Goal: Task Accomplishment & Management: Manage account settings

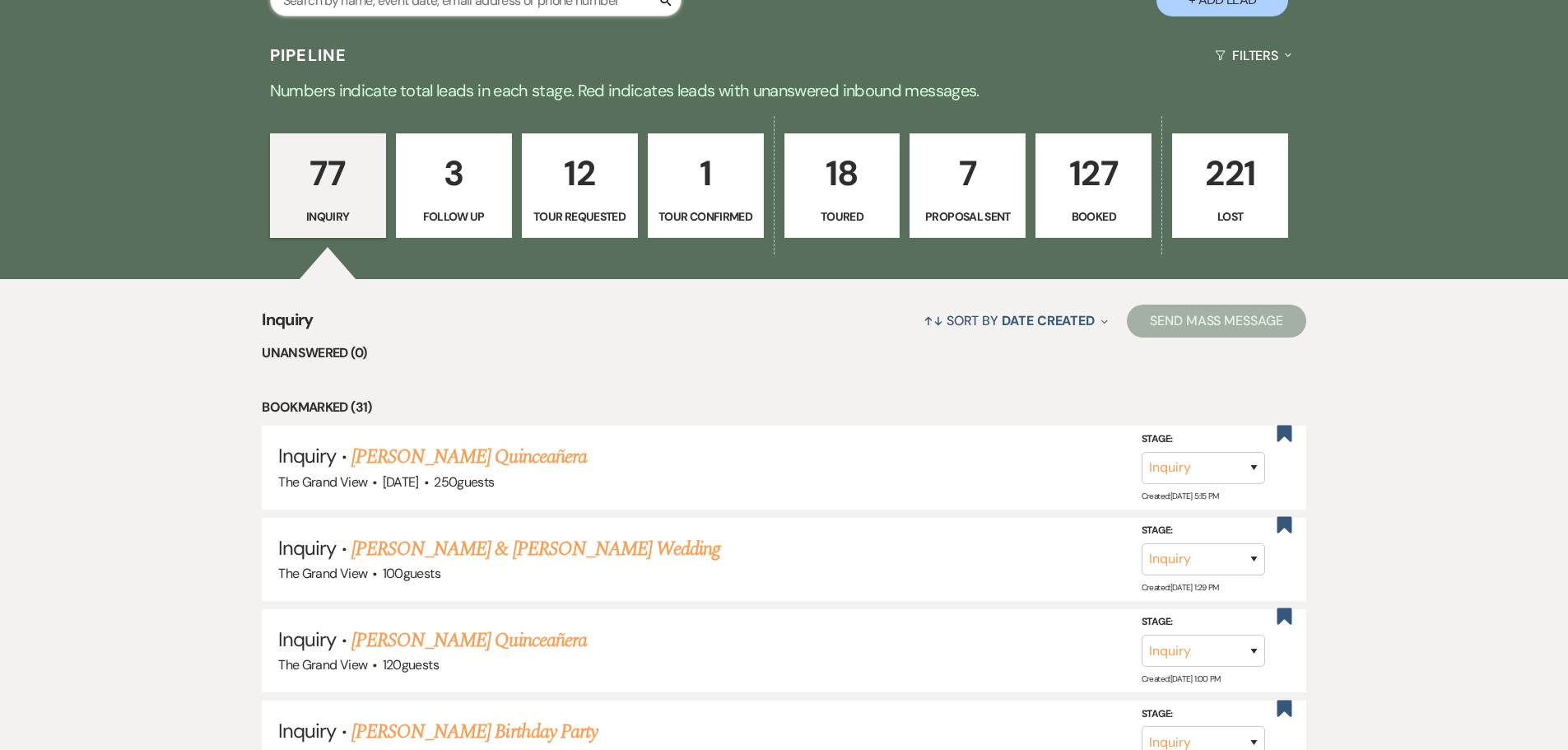
click at [442, 5] on input "text" at bounding box center [476, 0] width 412 height 32
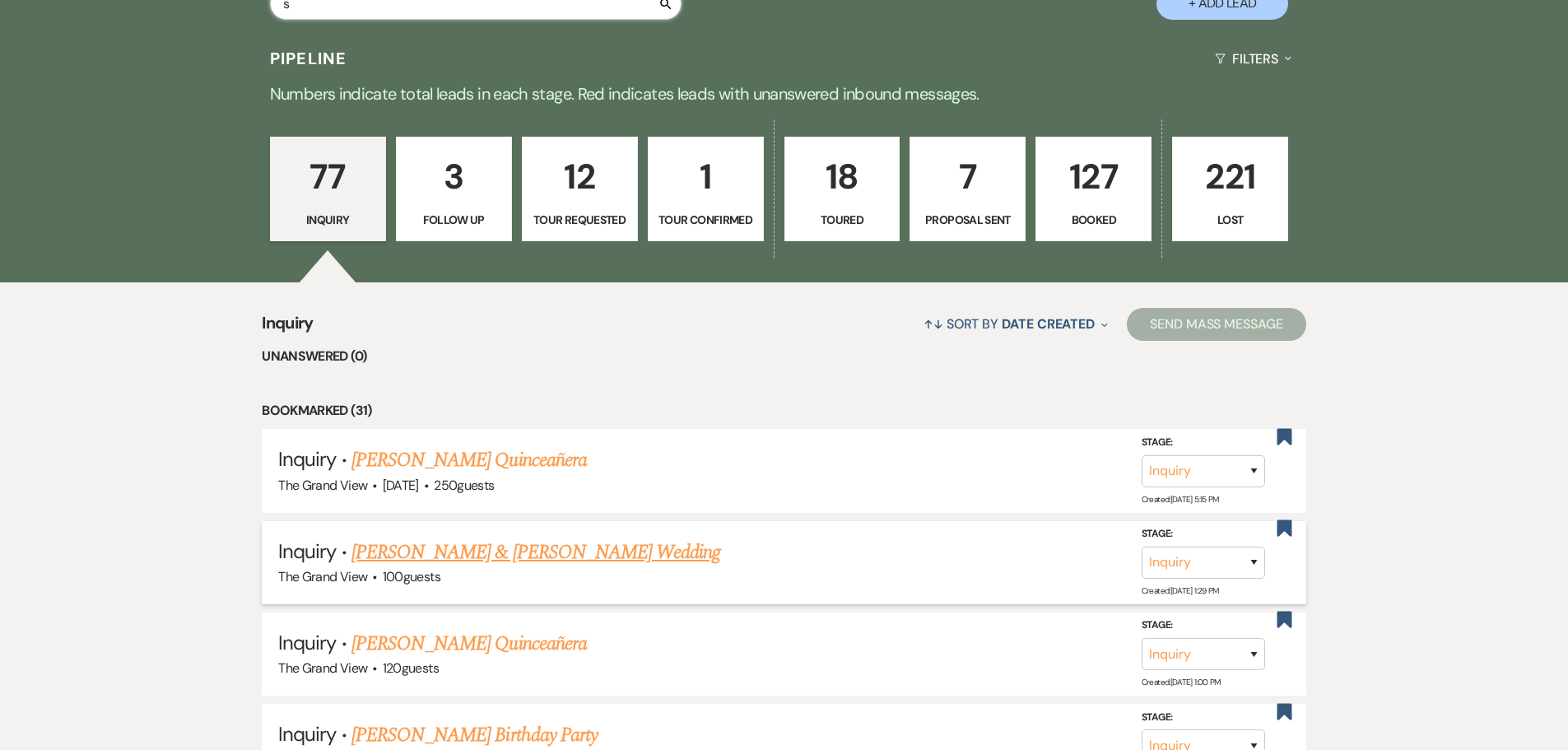
scroll to position [486, 0]
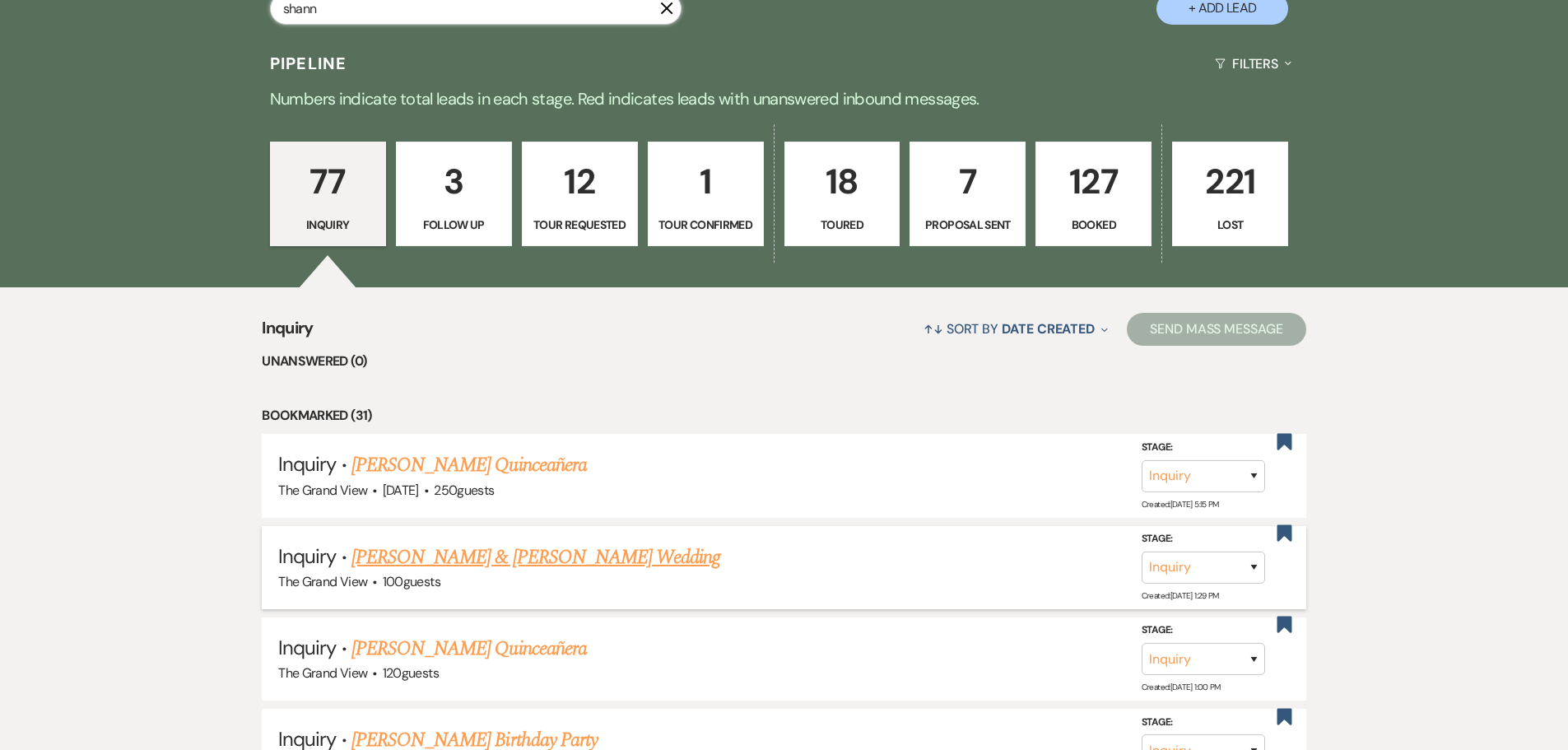
type input "[PERSON_NAME]"
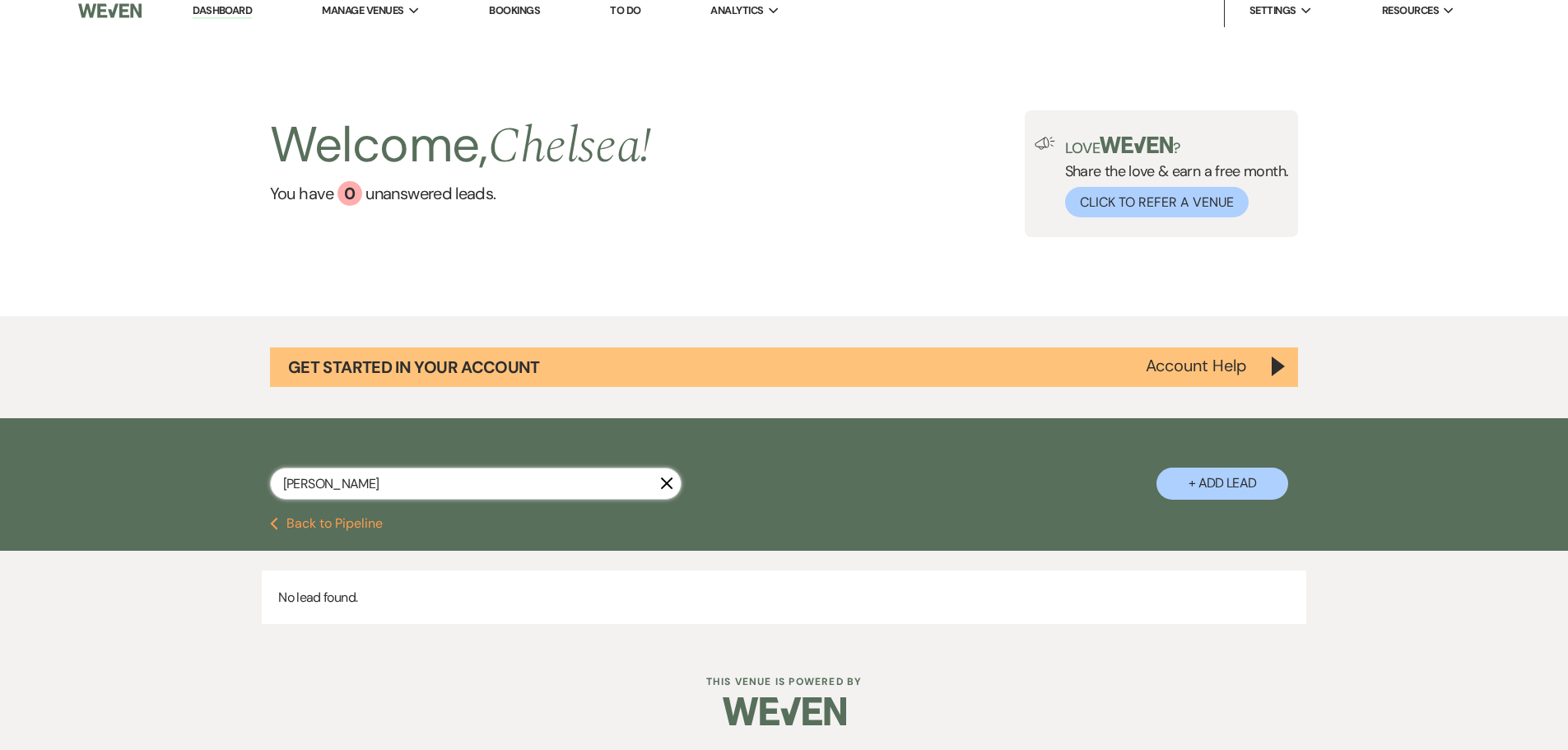
scroll to position [10, 0]
drag, startPoint x: 339, startPoint y: 484, endPoint x: 230, endPoint y: 477, distance: 109.2
click at [230, 477] on div "[PERSON_NAME] X + Add Lead" at bounding box center [784, 470] width 1185 height 87
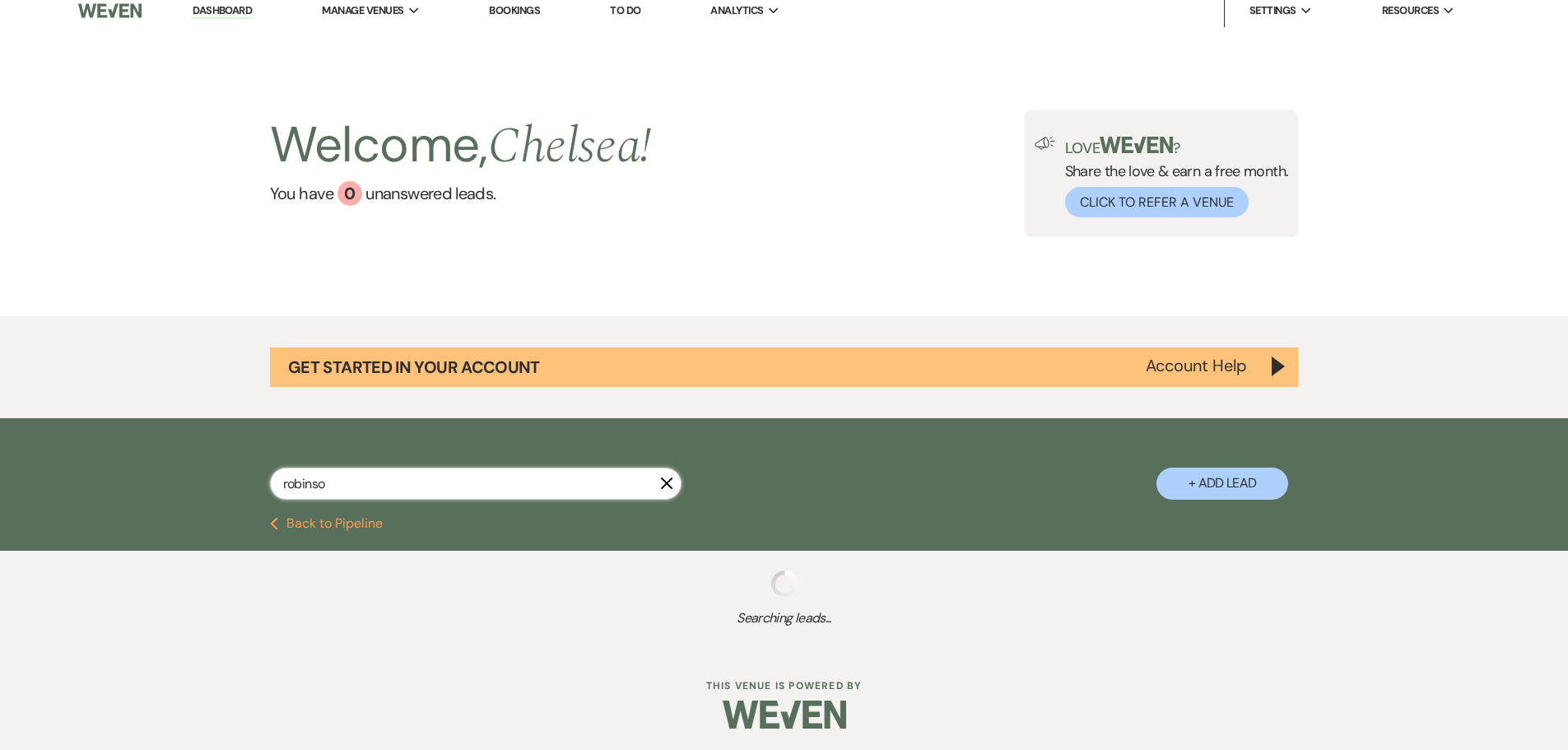
type input "[PERSON_NAME]"
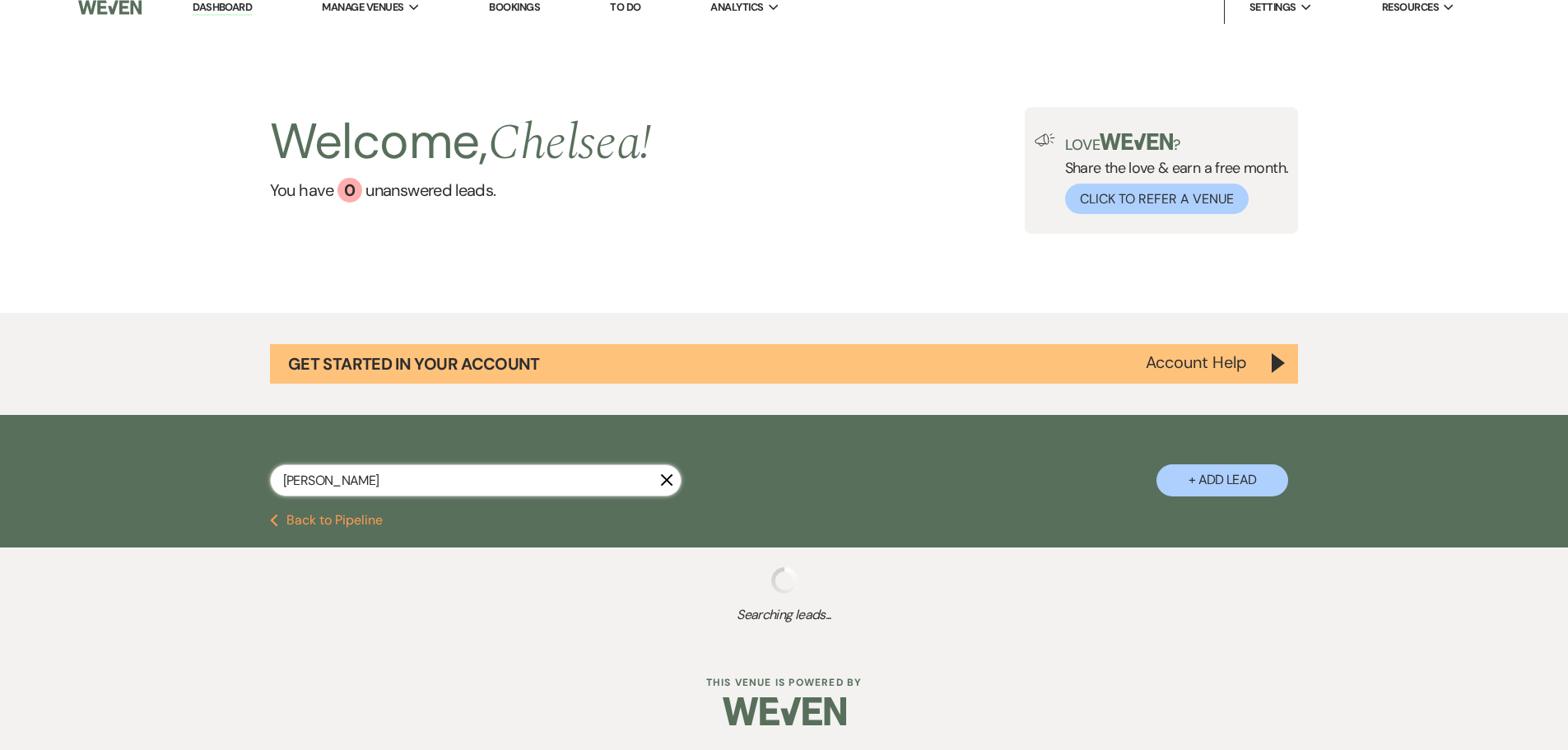
select select "8"
select select "5"
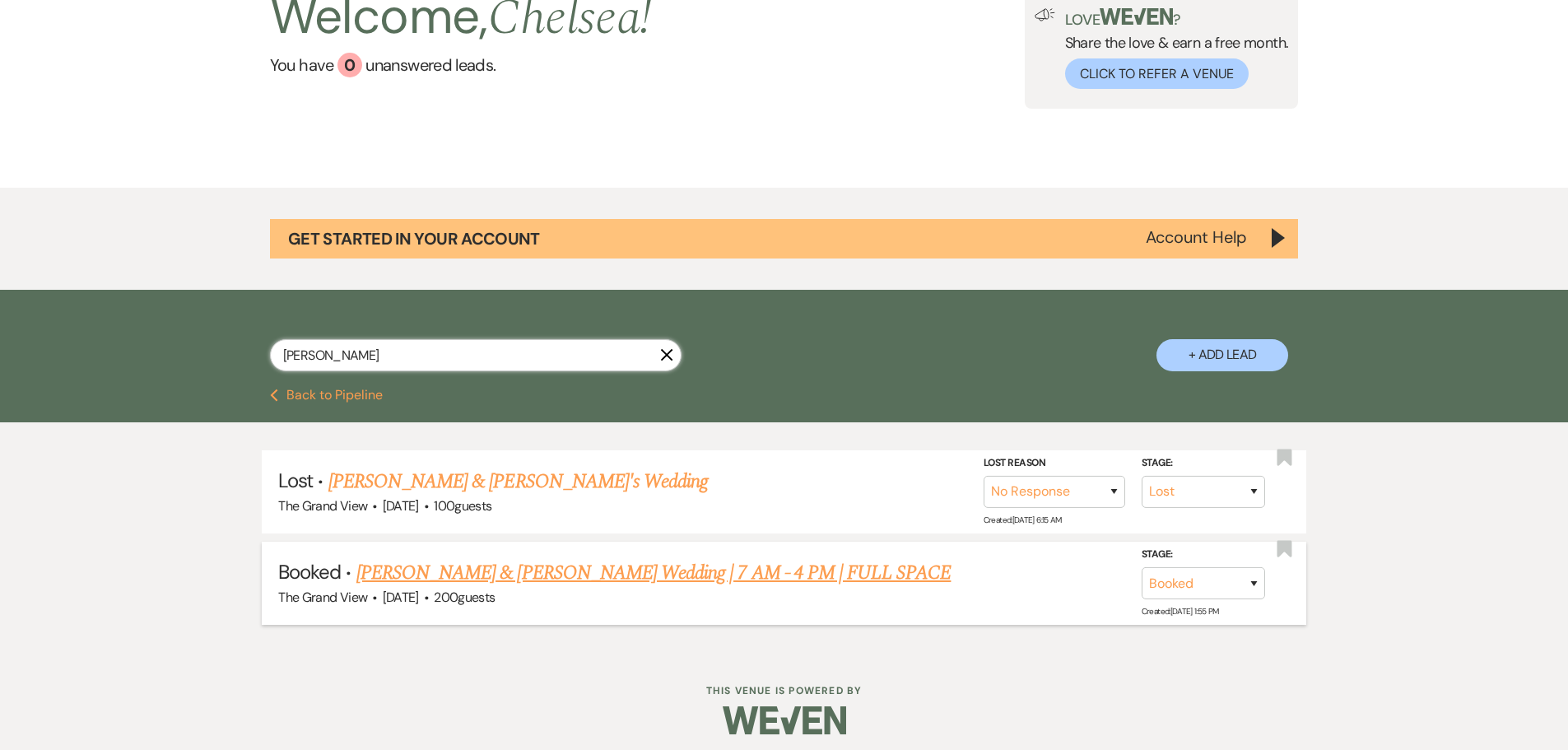
scroll to position [148, 0]
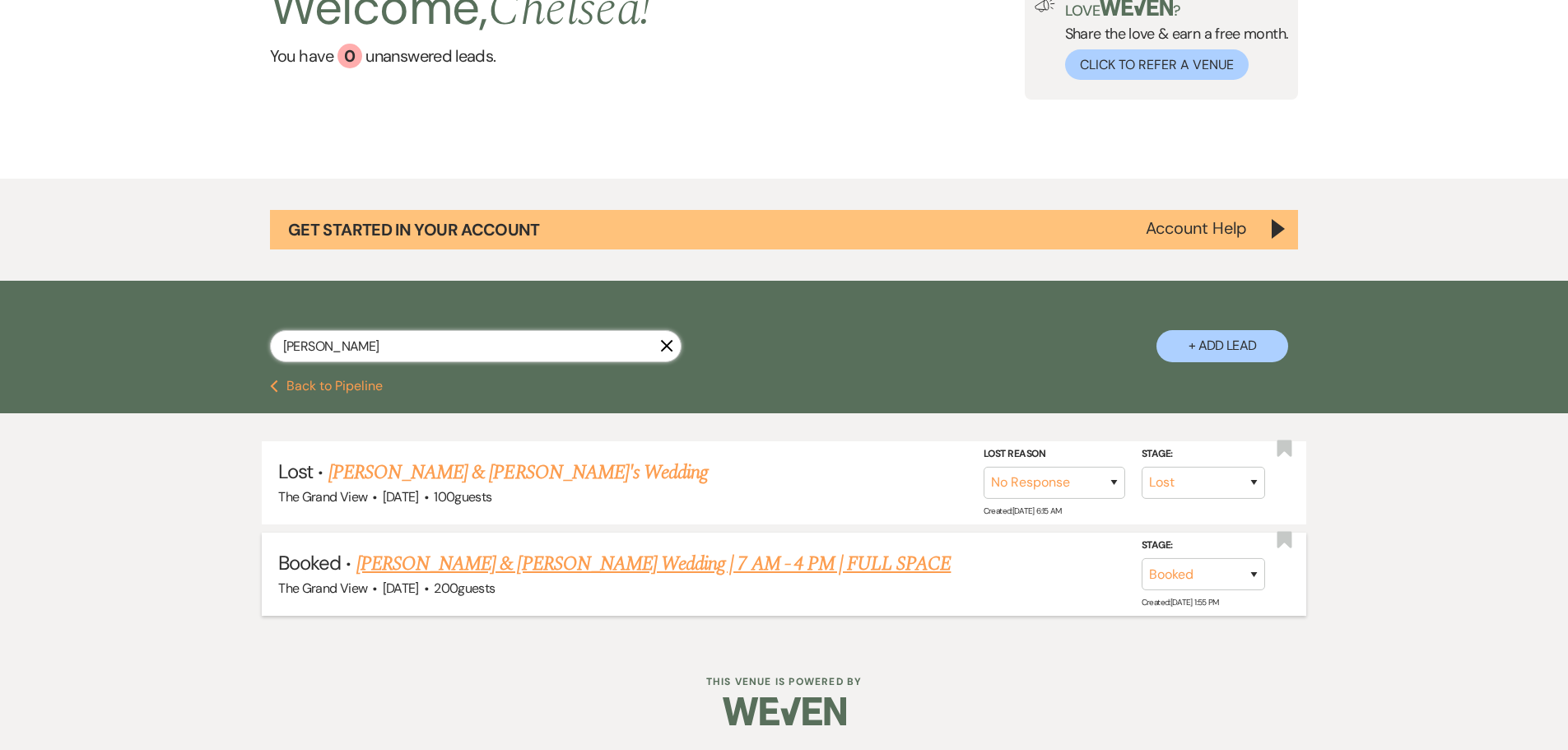
type input "[PERSON_NAME]"
click at [531, 562] on link "[PERSON_NAME] & [PERSON_NAME] Wedding | 7 AM - 4 PM | FULL SPACE" at bounding box center [654, 563] width 595 height 29
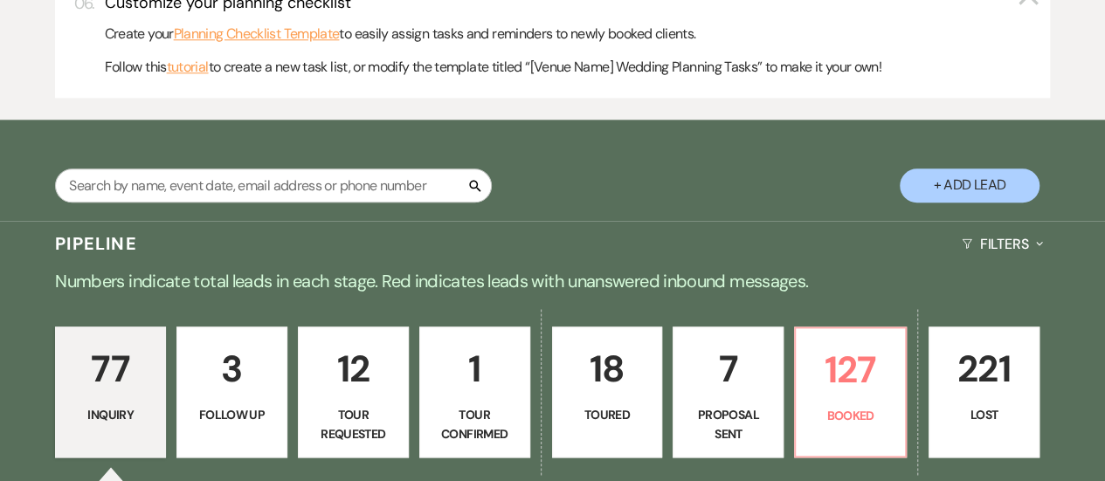
scroll to position [904, 0]
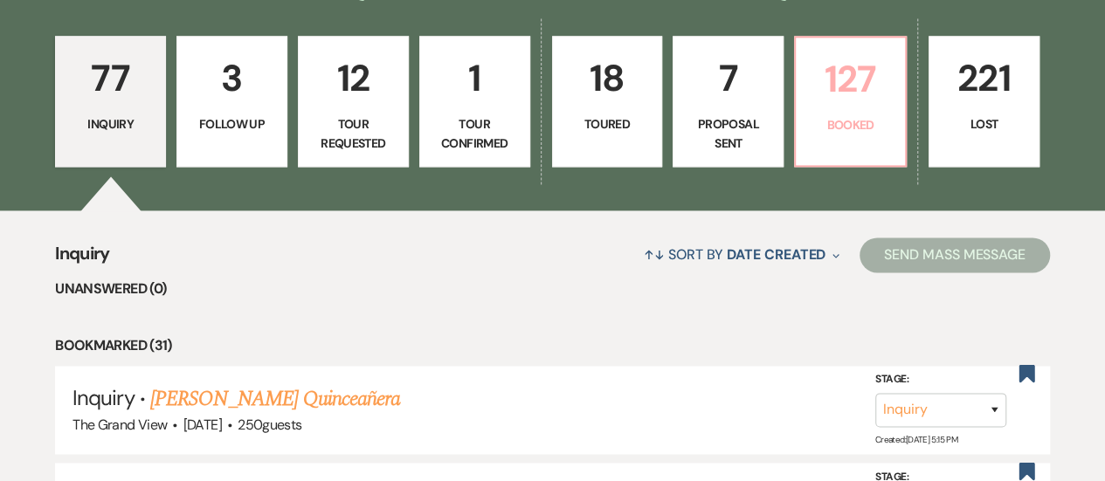
click at [859, 108] on p "127" at bounding box center [851, 79] width 88 height 59
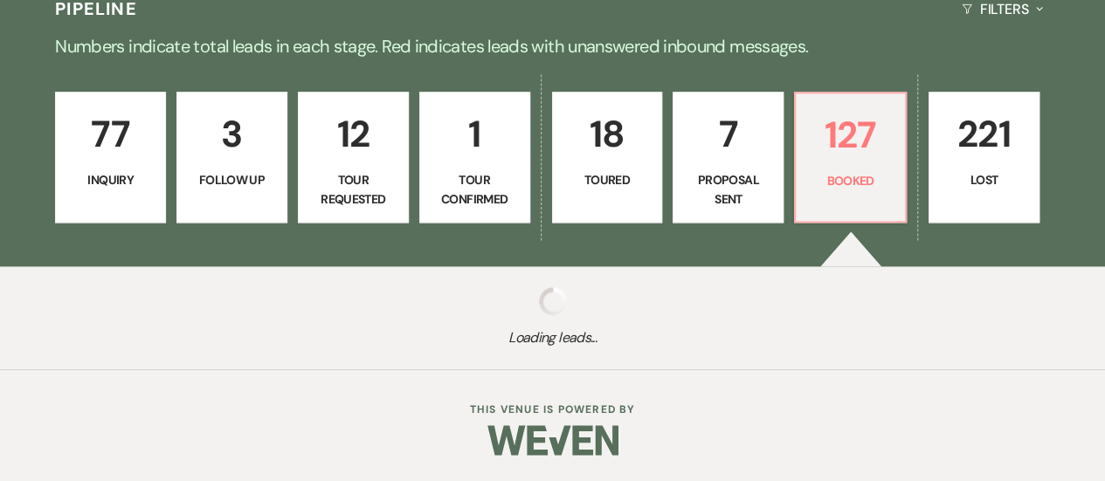
scroll to position [1159, 0]
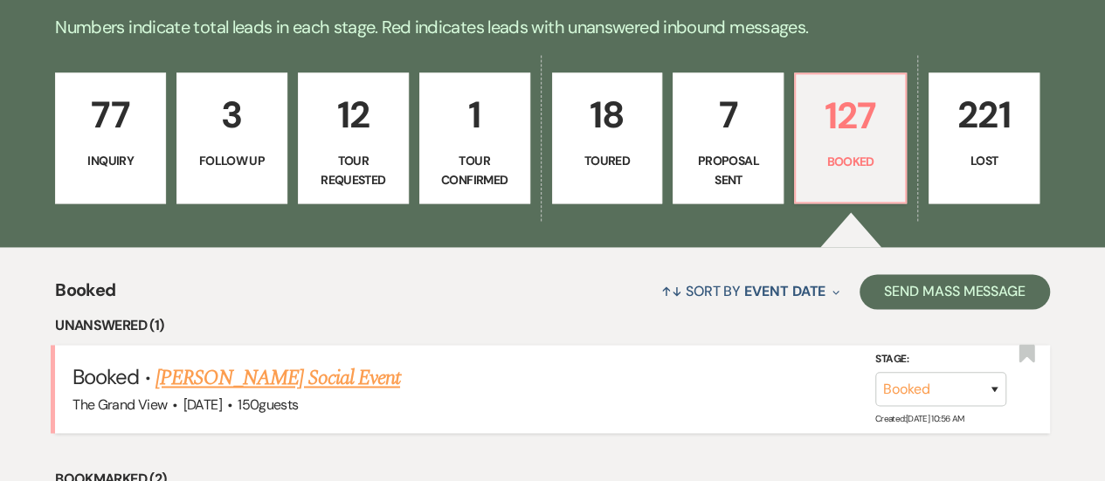
click at [274, 345] on li "Booked · Bernard Waller's Social Event The Grand View · Nov 8, 2025 · 150 guest…" at bounding box center [552, 389] width 995 height 88
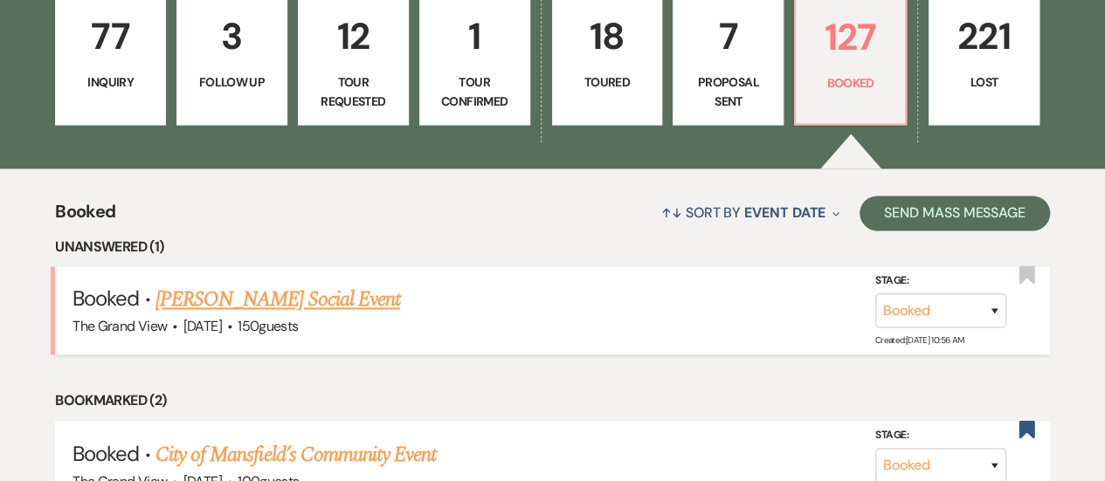
click at [274, 315] on link "[PERSON_NAME] Social Event" at bounding box center [278, 299] width 245 height 31
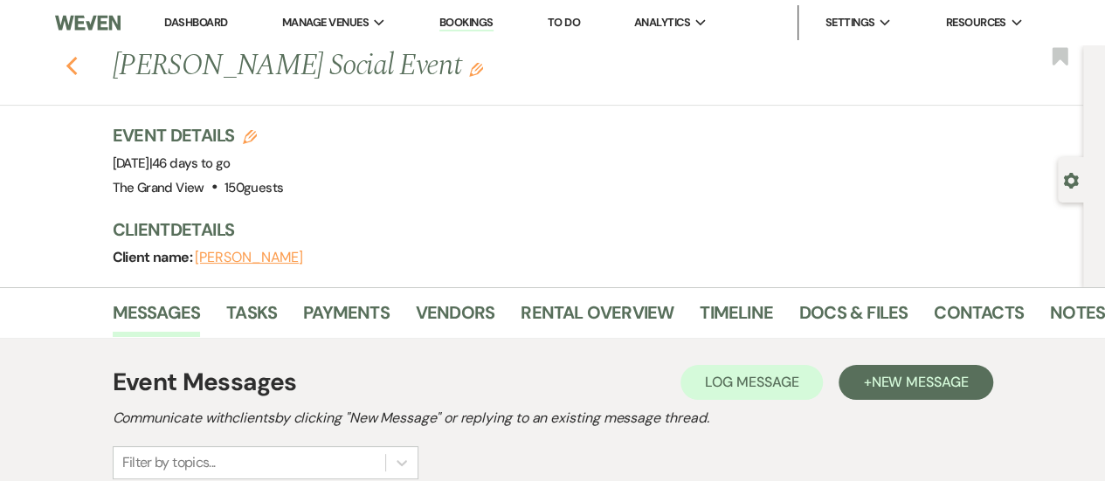
click at [77, 69] on use "button" at bounding box center [71, 66] width 11 height 19
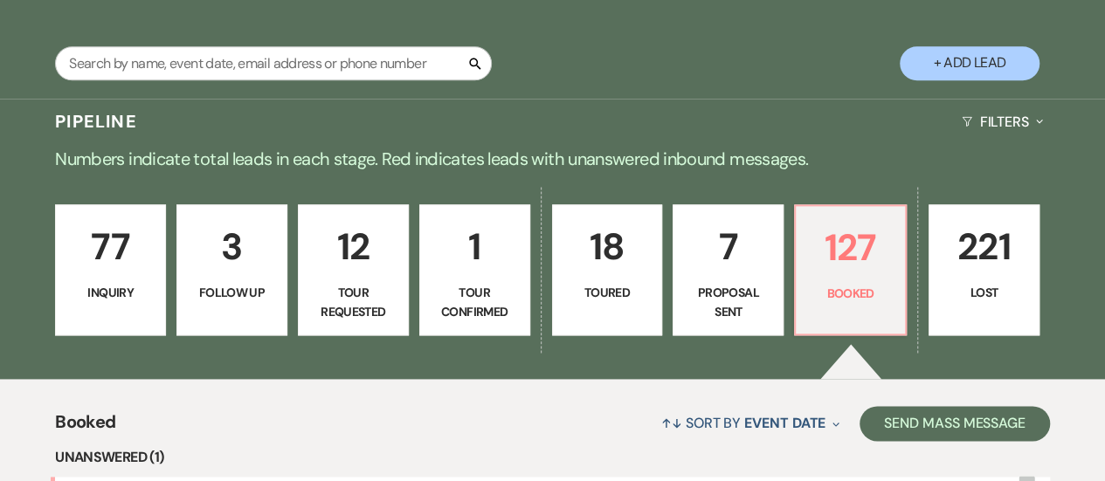
scroll to position [1025, 0]
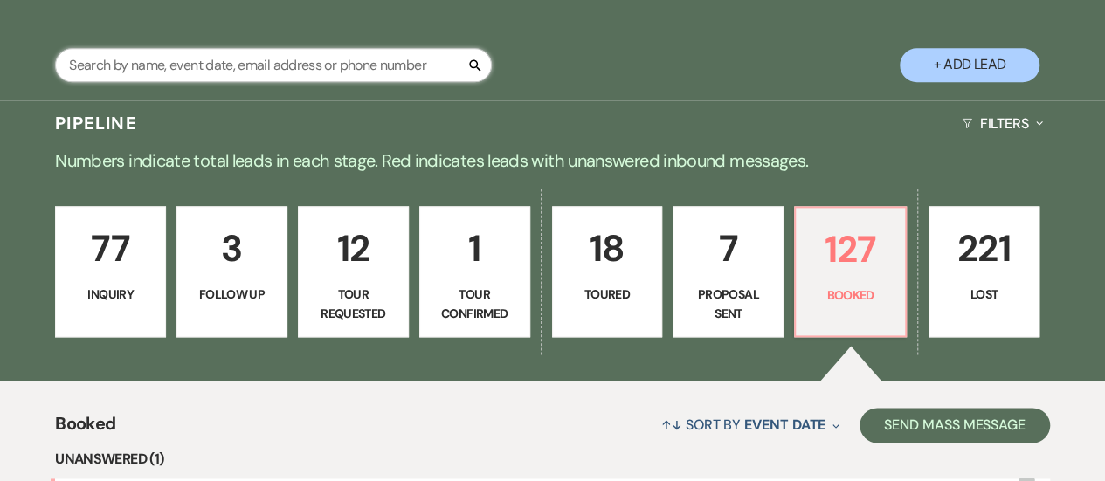
click at [195, 82] on input "text" at bounding box center [273, 65] width 437 height 34
type input "[PERSON_NAME]"
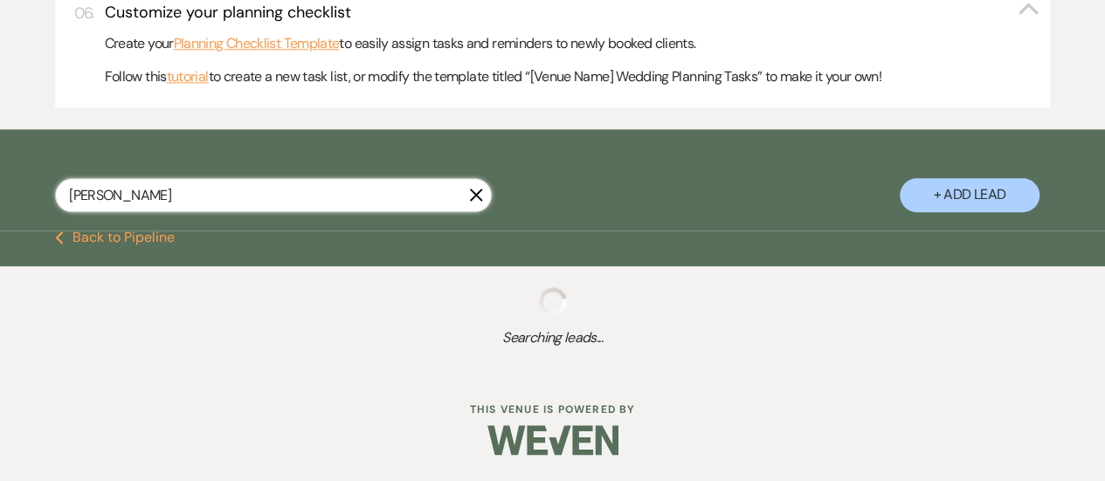
select select "8"
select select "5"
select select "8"
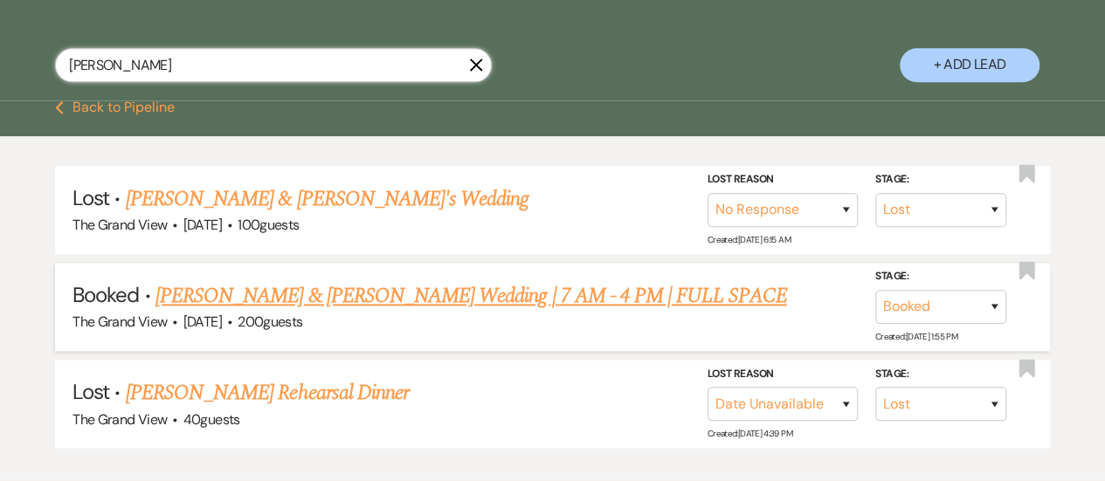
type input "[PERSON_NAME]"
click at [258, 312] on link "[PERSON_NAME] & [PERSON_NAME] Wedding | 7 AM - 4 PM | FULL SPACE" at bounding box center [472, 295] width 632 height 31
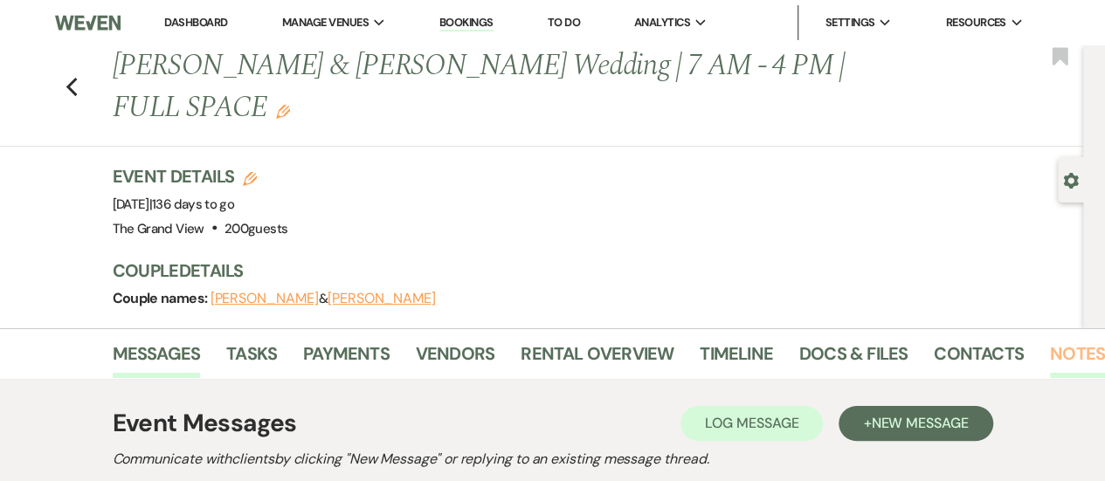
click at [1077, 340] on link "Notes" at bounding box center [1077, 359] width 55 height 38
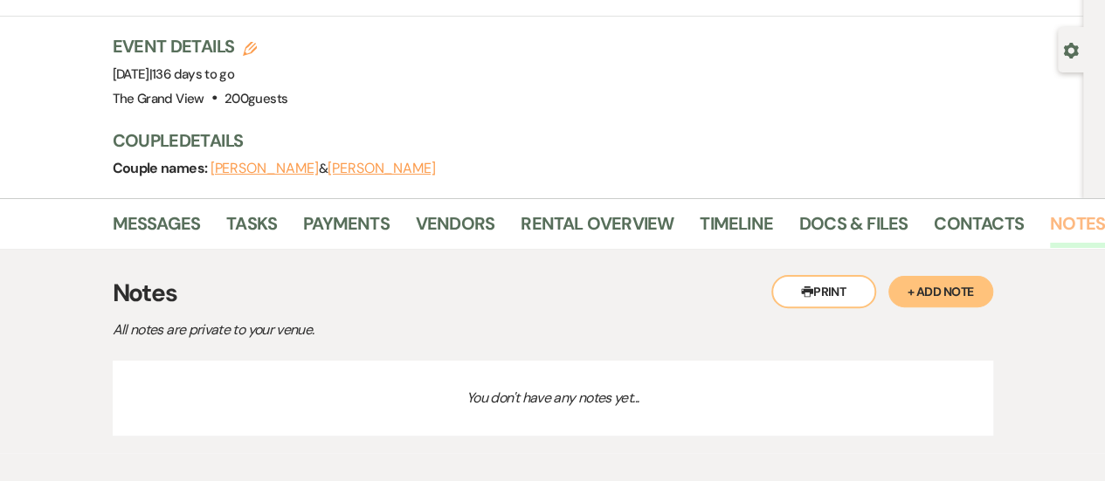
scroll to position [171, 0]
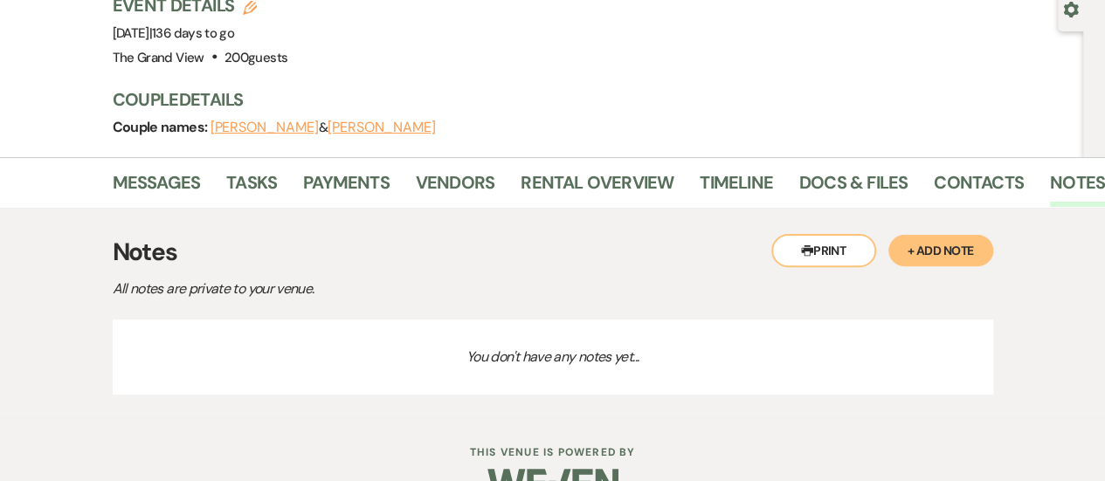
click at [977, 235] on button "+ Add Note" at bounding box center [941, 250] width 105 height 31
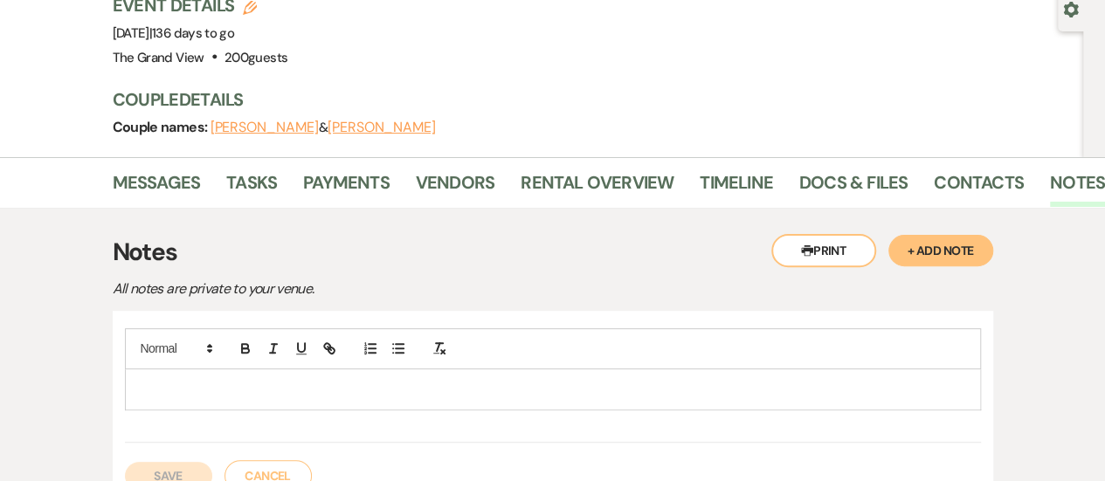
click at [309, 380] on p at bounding box center [553, 389] width 828 height 19
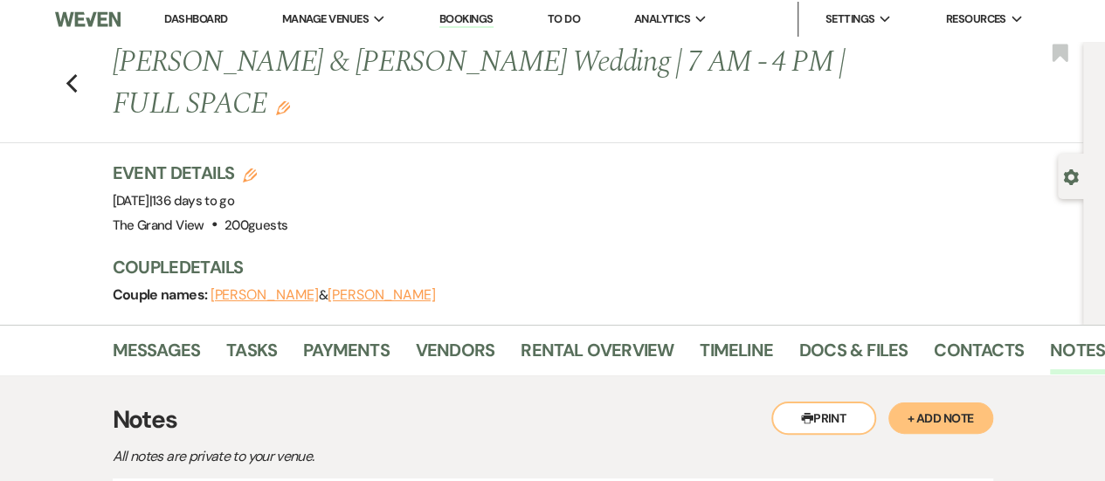
scroll to position [3, 0]
click at [859, 336] on link "Docs & Files" at bounding box center [854, 355] width 108 height 38
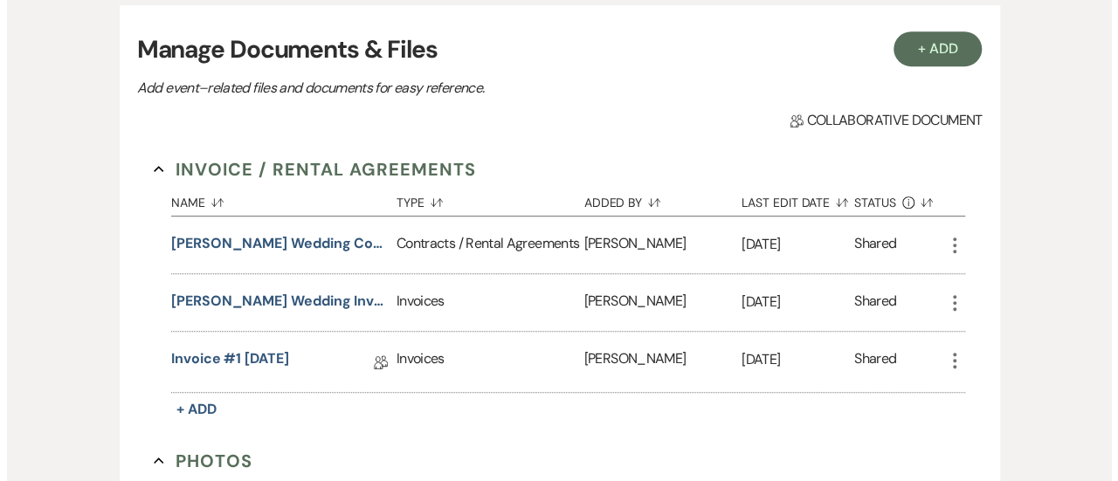
scroll to position [393, 0]
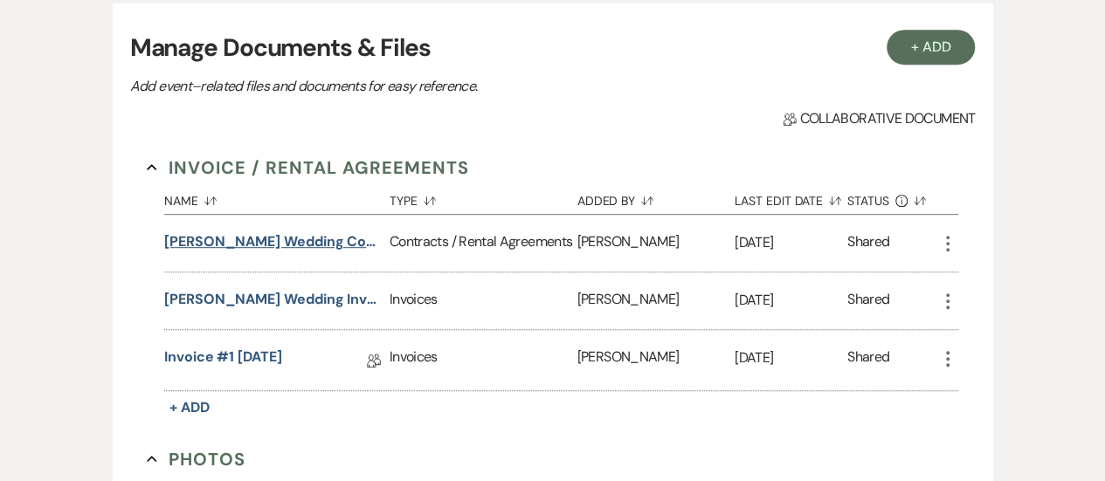
click at [289, 232] on button "Shana Robinson Wedding Contract 2-6-26" at bounding box center [273, 242] width 218 height 21
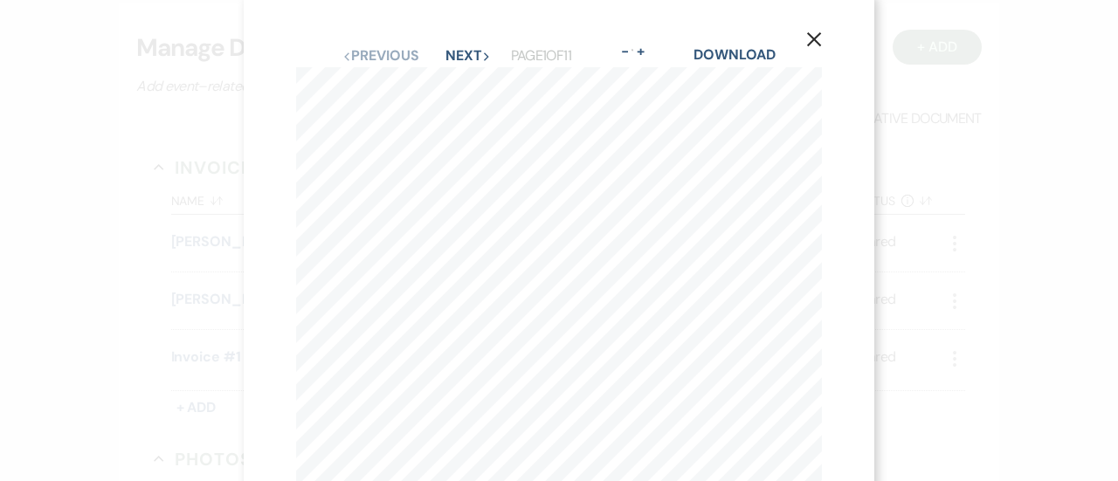
scroll to position [7, 0]
click at [462, 62] on button "Next Next" at bounding box center [468, 57] width 45 height 14
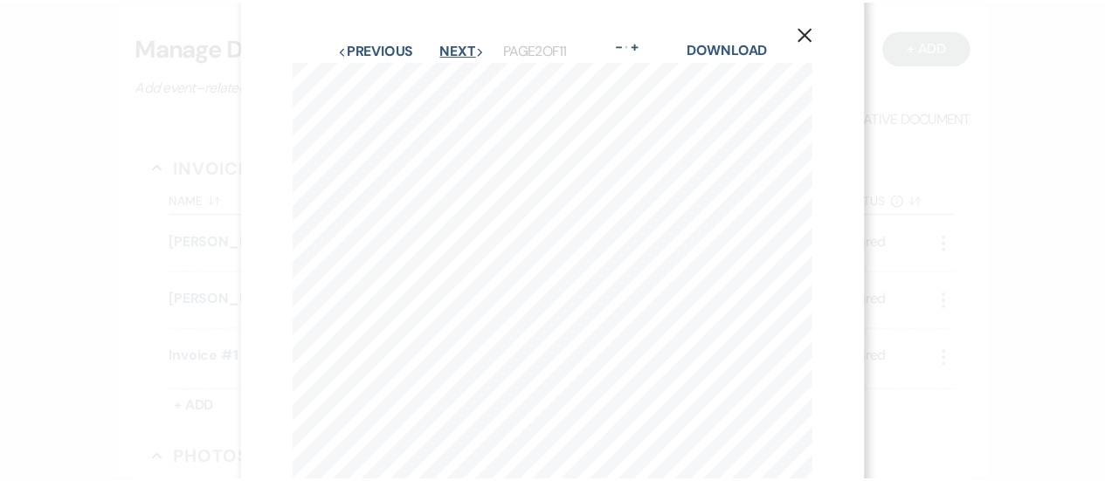
scroll to position [14, 0]
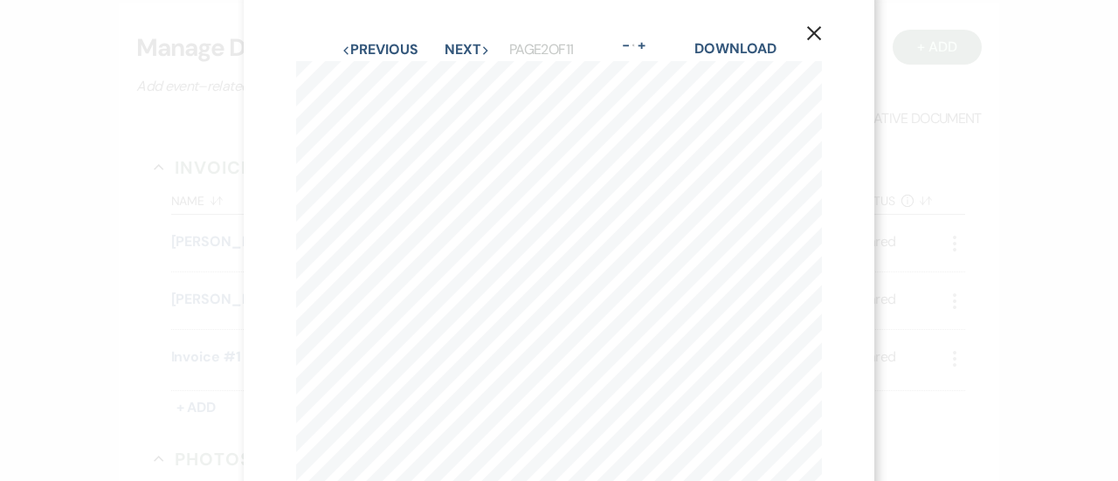
click at [812, 31] on use "button" at bounding box center [814, 33] width 14 height 14
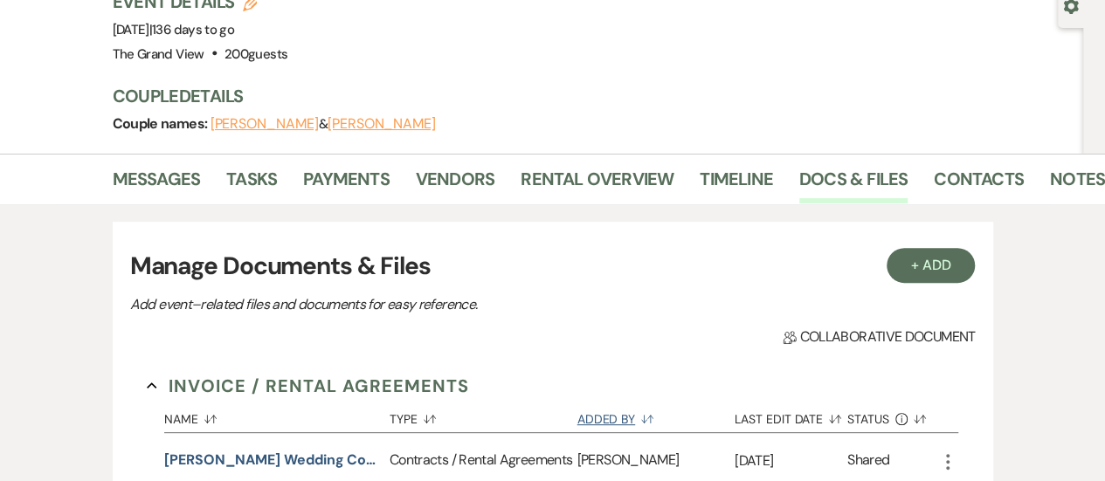
scroll to position [159, 0]
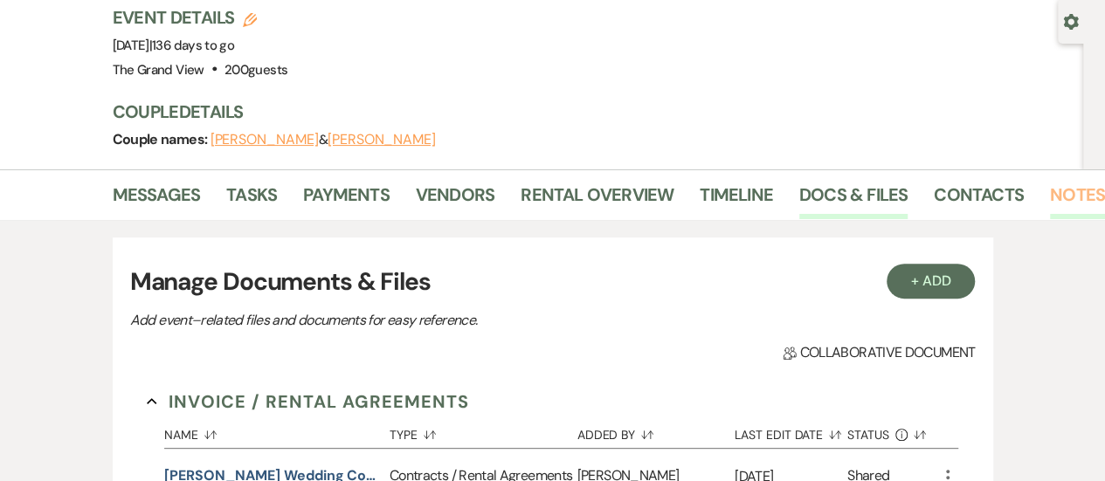
click at [1070, 181] on link "Notes" at bounding box center [1077, 200] width 55 height 38
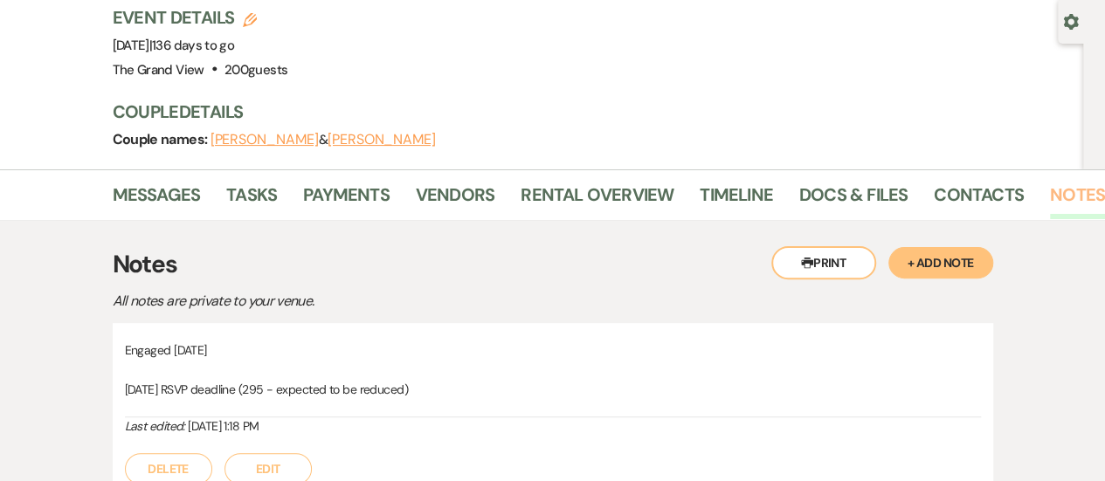
scroll to position [232, 0]
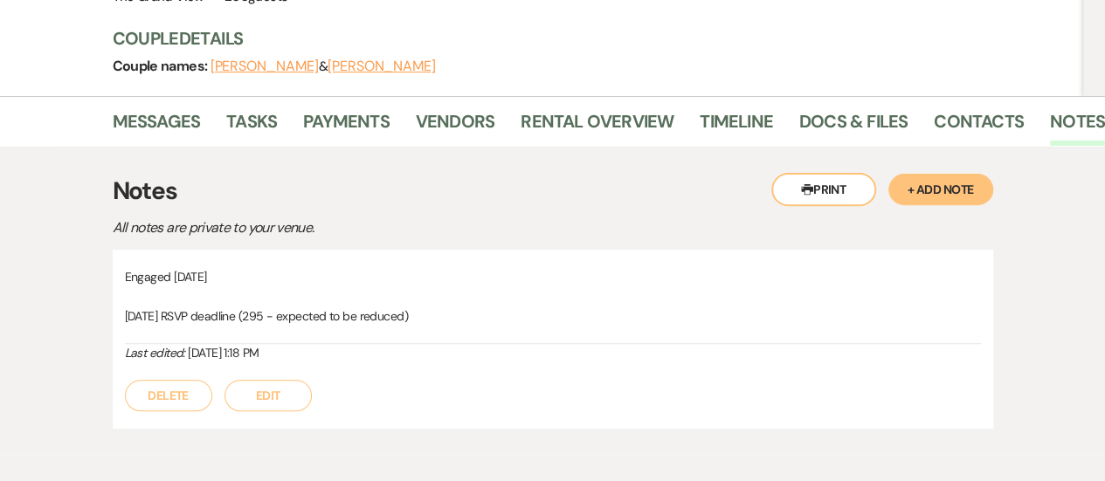
click at [267, 363] on div "Delete Edit" at bounding box center [553, 387] width 856 height 49
click at [267, 380] on button "Edit" at bounding box center [268, 395] width 87 height 31
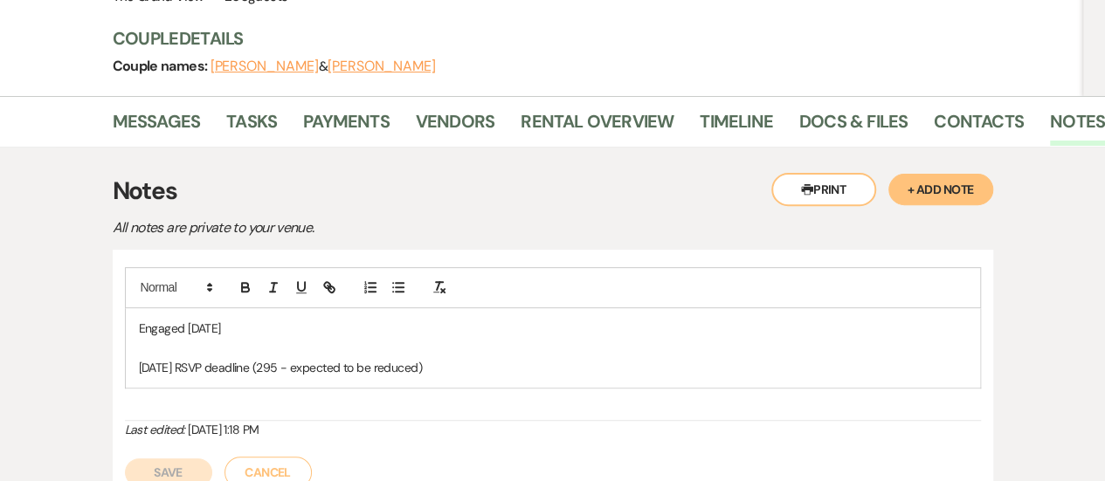
click at [508, 358] on p "Dec 31, 2025 RSVP deadline (295 - expected to be reduced)" at bounding box center [553, 367] width 828 height 19
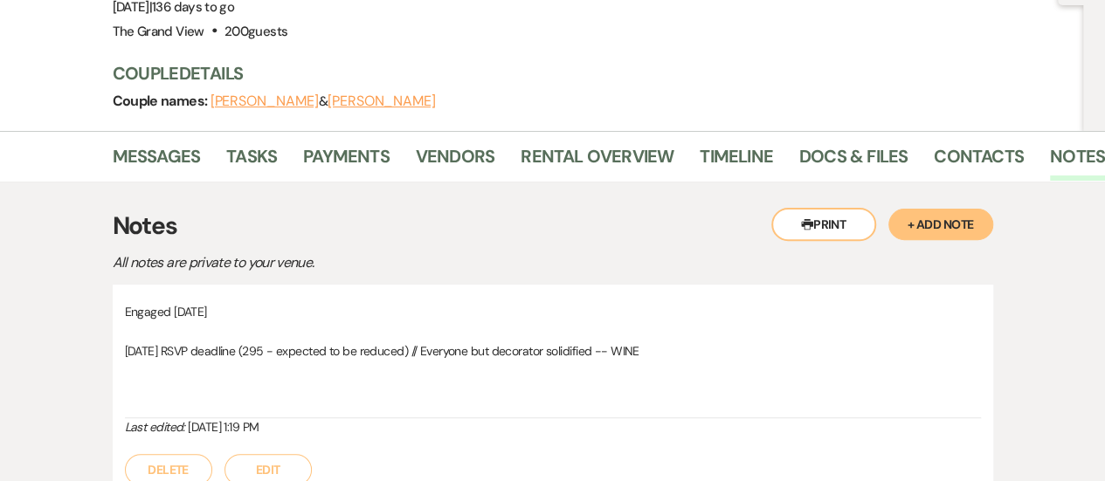
scroll to position [196, 0]
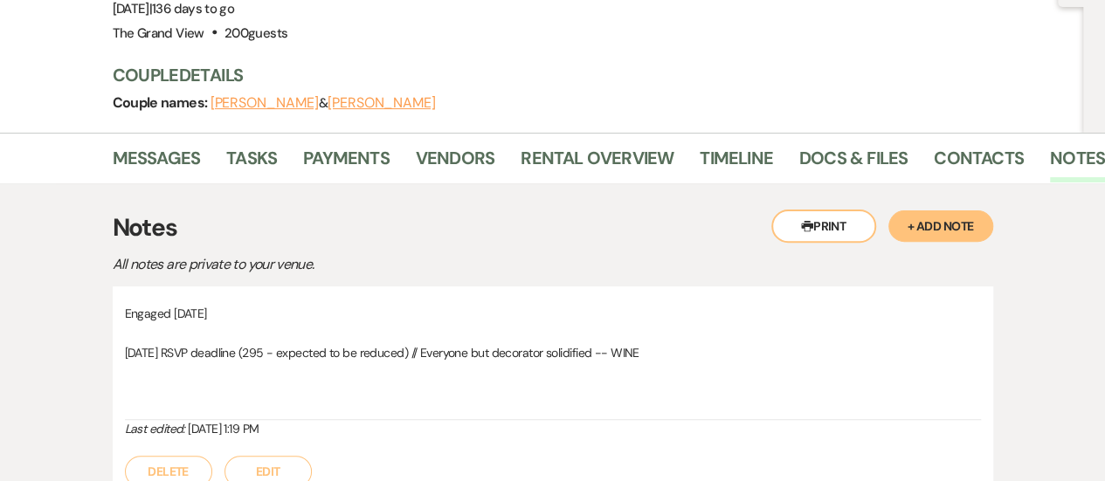
click at [276, 456] on button "Edit" at bounding box center [268, 471] width 87 height 31
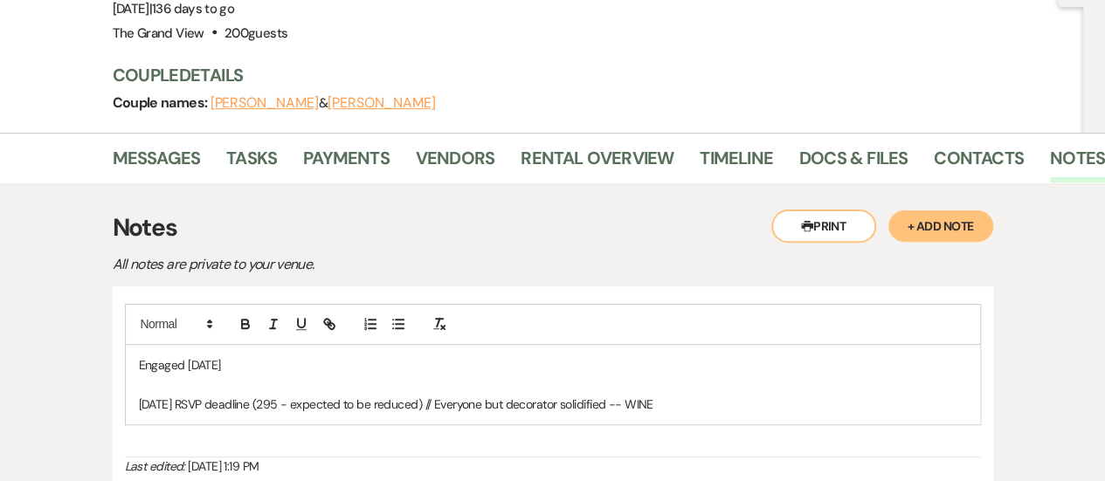
click at [776, 373] on div "Engaged March 2024 Dec 31, 2025 RSVP deadline (295 - expected to be reduced) //…" at bounding box center [553, 385] width 855 height 80
click at [234, 411] on div "Engaged March 2024 Dec 31, 2025 RSVP deadline (295 - expected to be reduced) //…" at bounding box center [553, 404] width 855 height 119
drag, startPoint x: 234, startPoint y: 411, endPoint x: 225, endPoint y: 405, distance: 10.2
click at [225, 433] on p "Ceremony + Recepetion" at bounding box center [553, 442] width 828 height 19
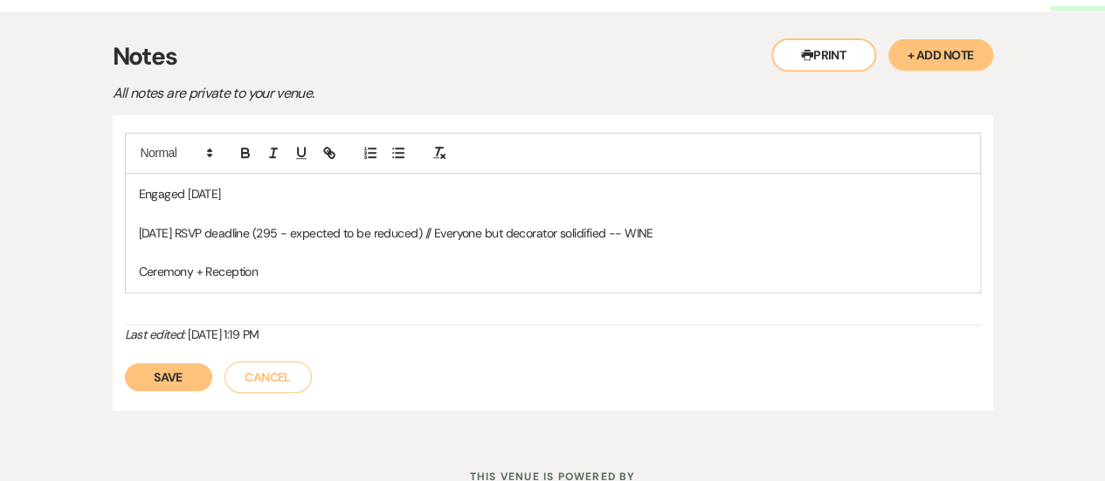
click at [182, 364] on button "Save" at bounding box center [168, 378] width 87 height 28
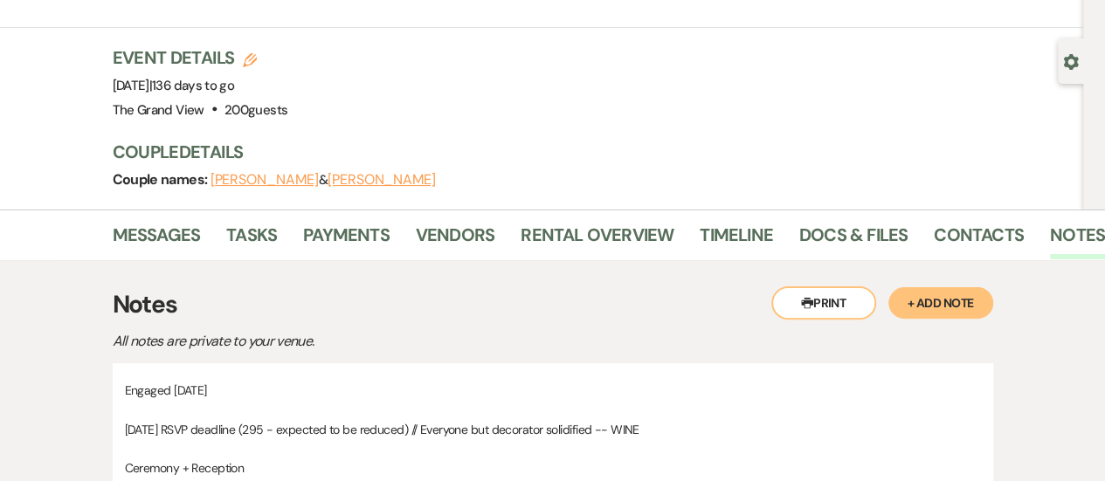
scroll to position [55, 0]
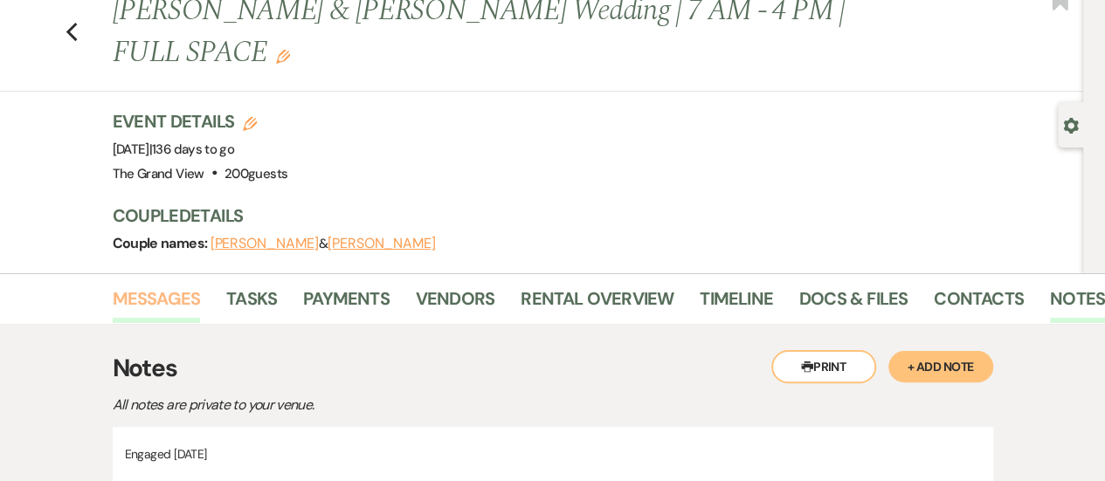
click at [148, 285] on link "Messages" at bounding box center [157, 304] width 88 height 38
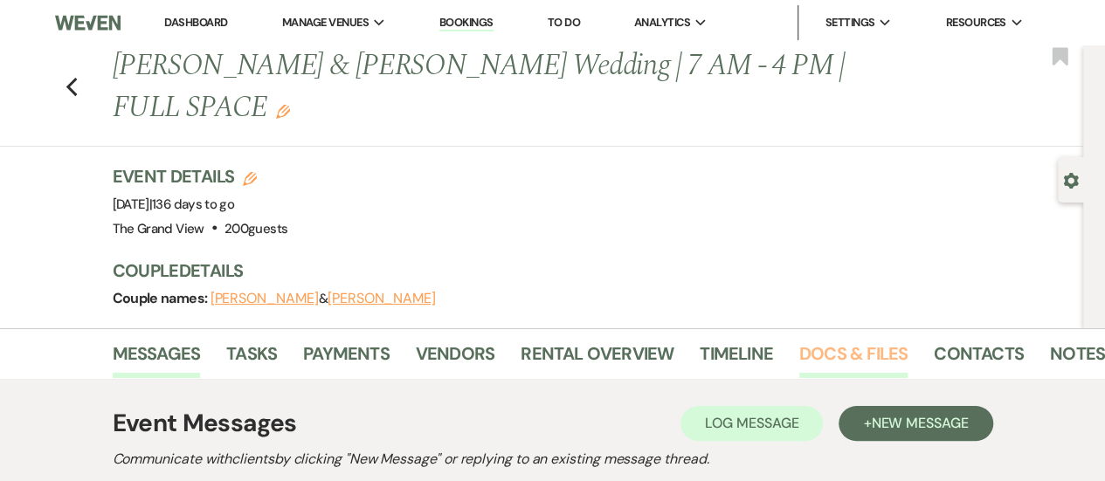
click at [886, 340] on link "Docs & Files" at bounding box center [854, 359] width 108 height 38
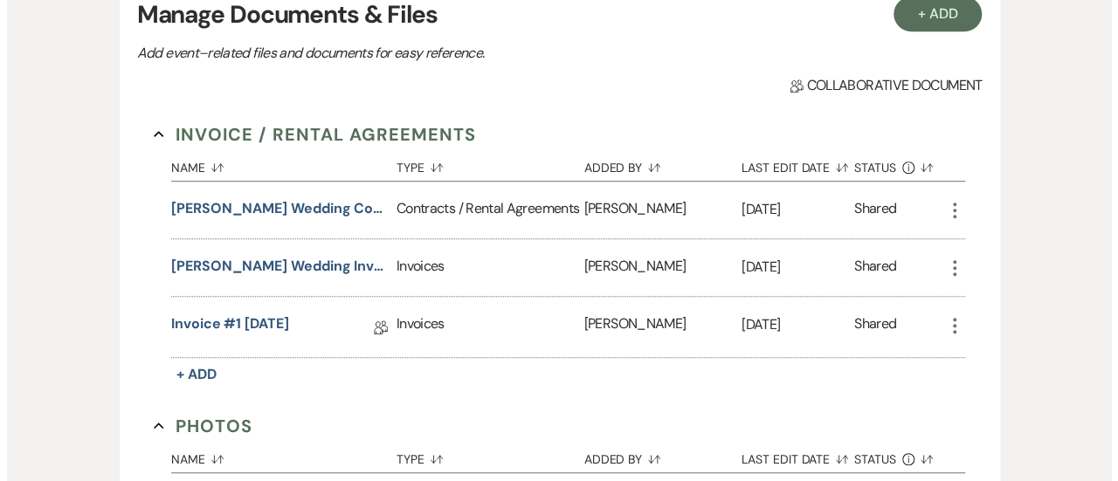
scroll to position [462, 0]
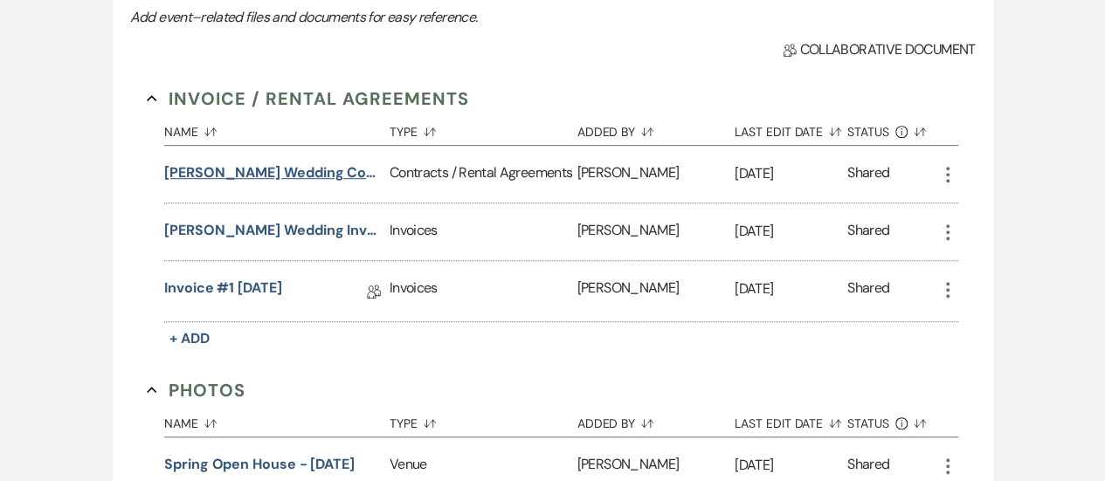
click at [355, 163] on button "Shana Robinson Wedding Contract 2-6-26" at bounding box center [273, 173] width 218 height 21
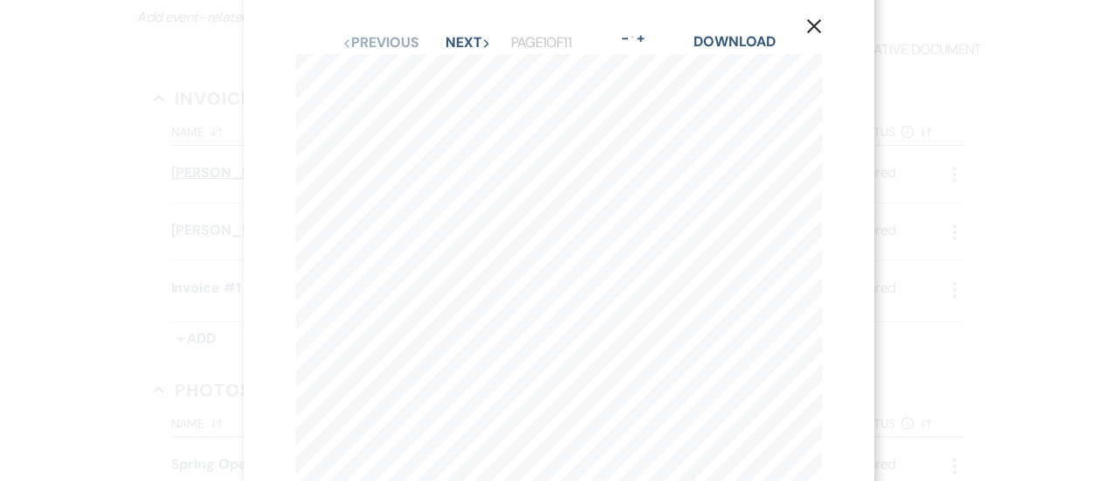
scroll to position [0, 0]
click at [451, 68] on button "Next Next" at bounding box center [468, 64] width 45 height 14
click at [821, 58] on button "X" at bounding box center [814, 46] width 26 height 31
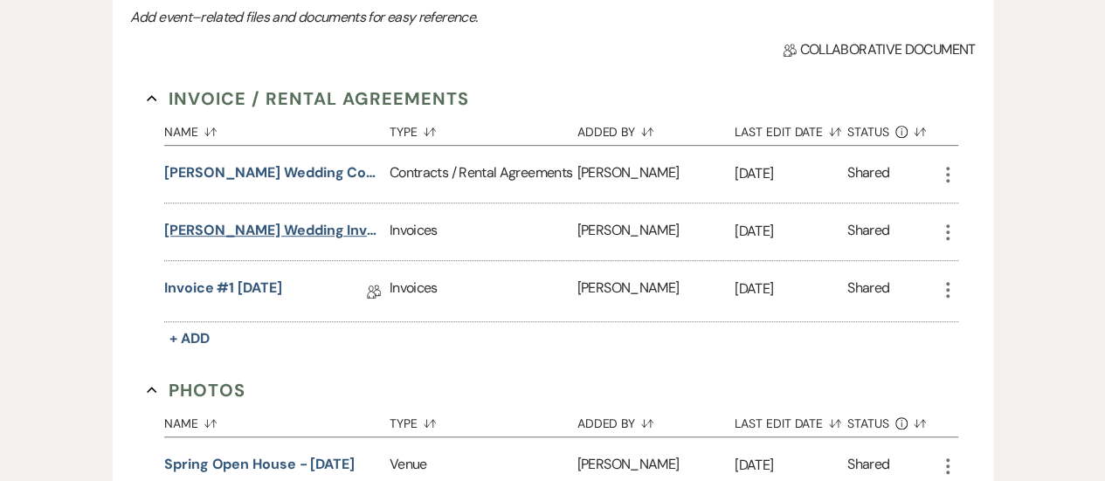
click at [214, 220] on button "Shana Robinson Wedding Invoice 2-6-26" at bounding box center [273, 230] width 218 height 21
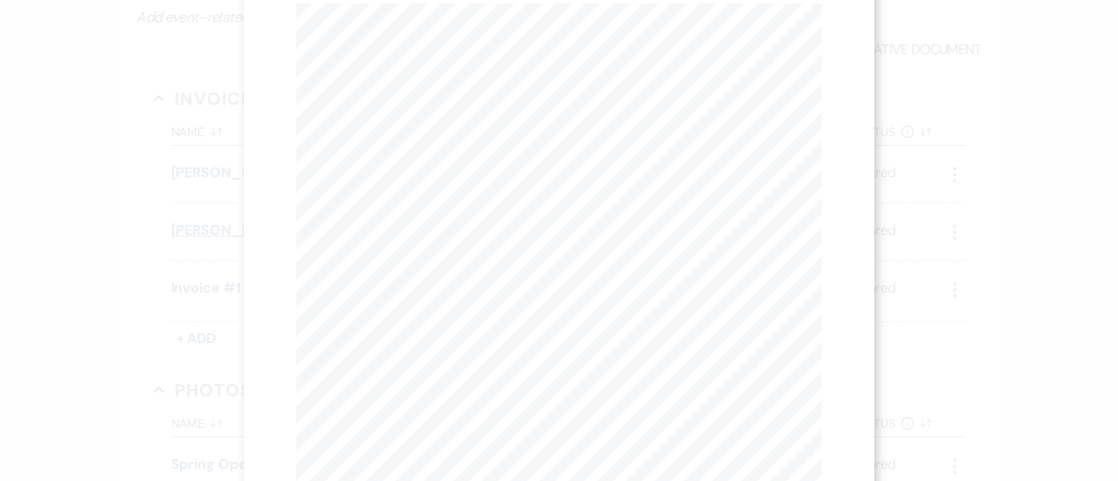
scroll to position [55, 0]
click at [466, 10] on button "Next Next" at bounding box center [468, 9] width 45 height 14
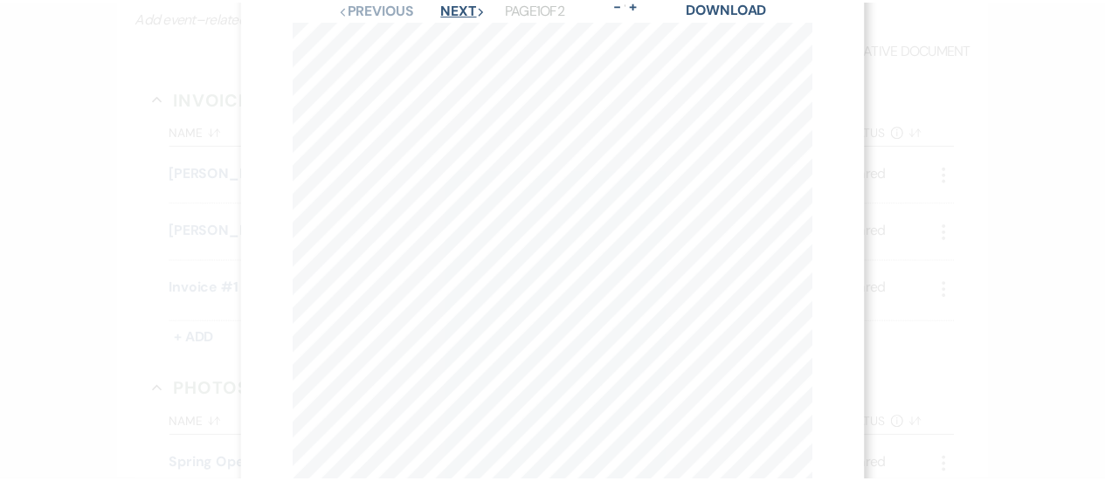
scroll to position [0, 0]
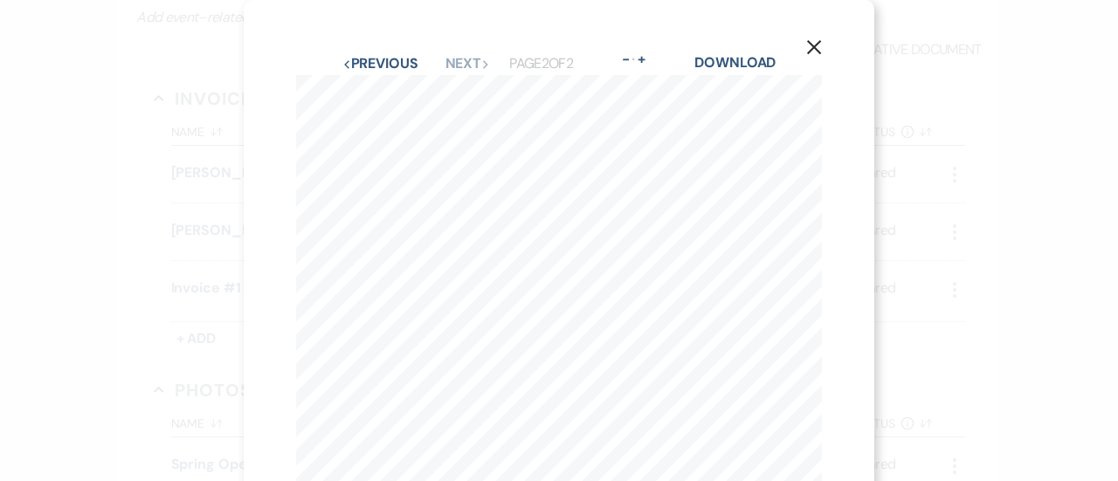
click at [807, 49] on icon "X" at bounding box center [815, 47] width 16 height 16
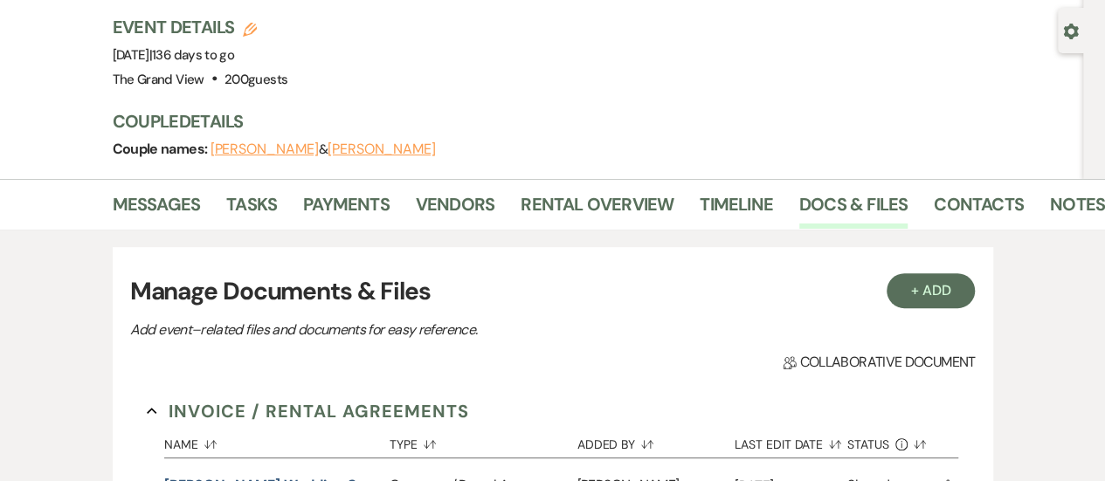
scroll to position [144, 0]
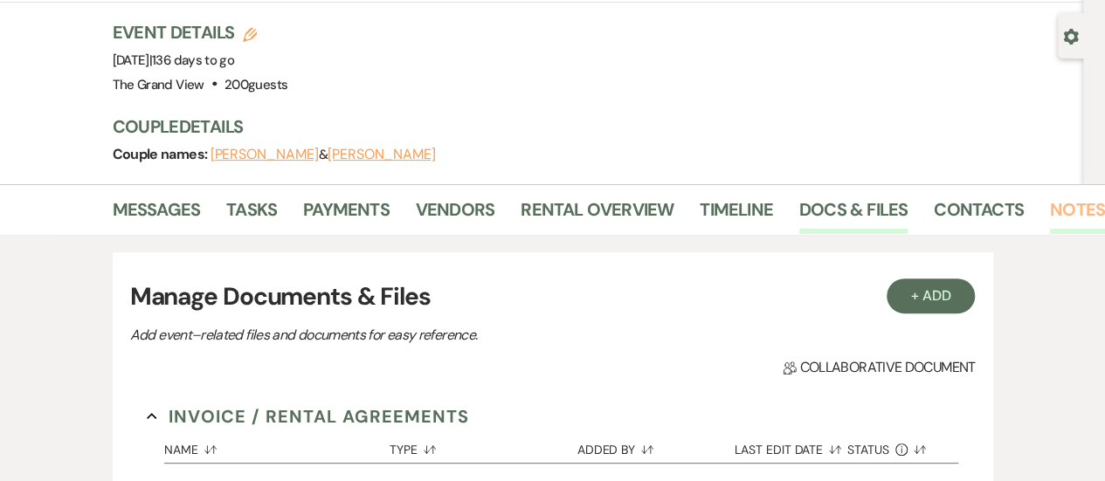
click at [1055, 196] on link "Notes" at bounding box center [1077, 215] width 55 height 38
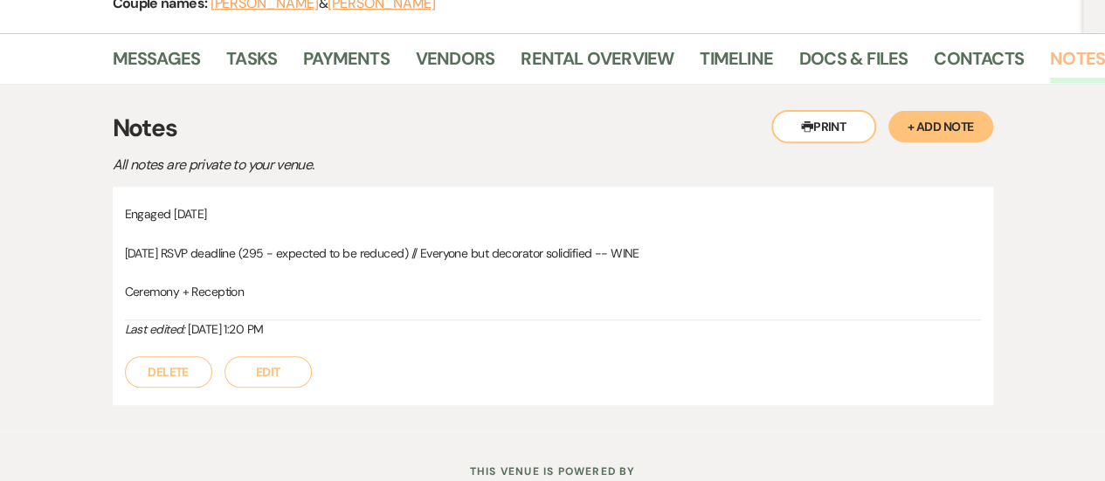
scroll to position [297, 0]
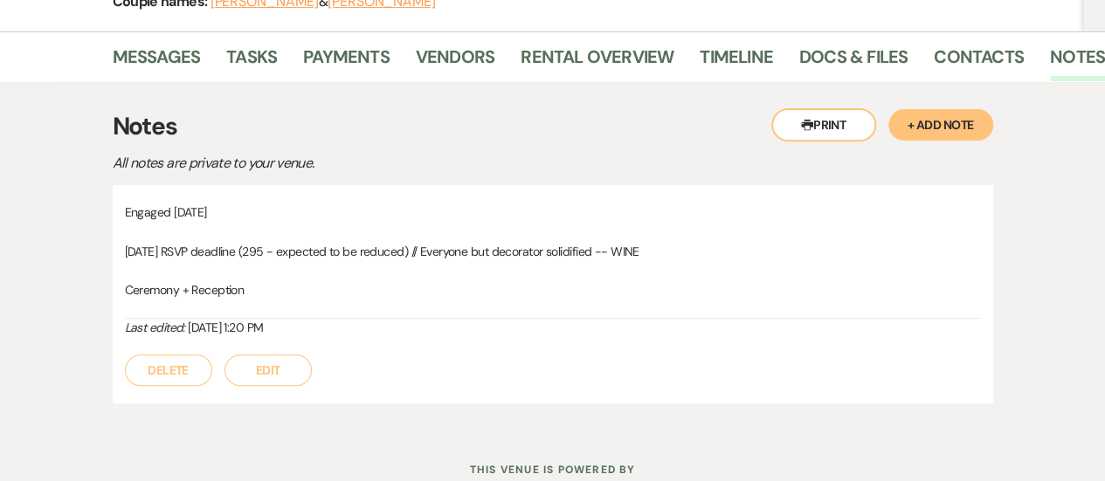
click at [271, 355] on button "Edit" at bounding box center [268, 370] width 87 height 31
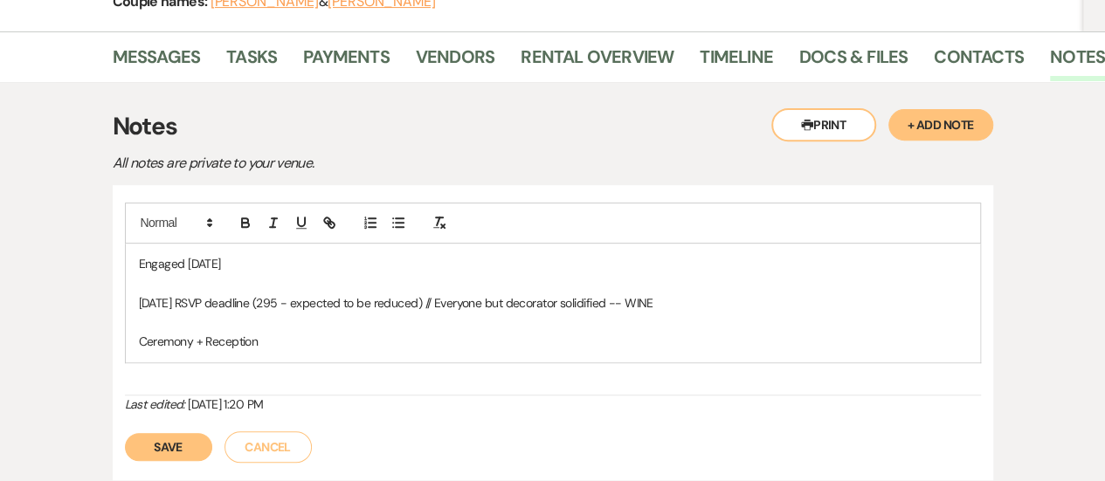
click at [282, 332] on p "Ceremony + Reception" at bounding box center [553, 341] width 828 height 19
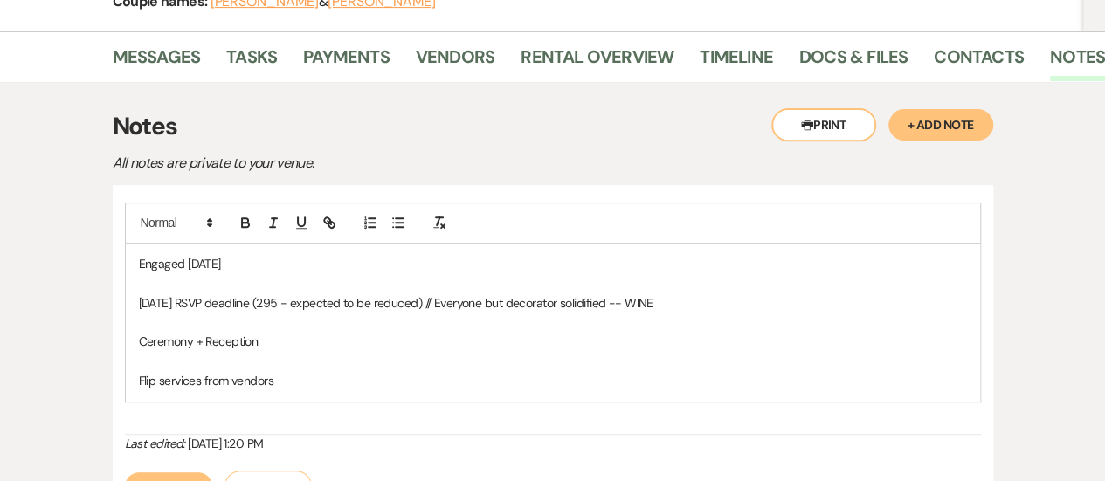
click at [171, 473] on button "Save" at bounding box center [168, 487] width 87 height 28
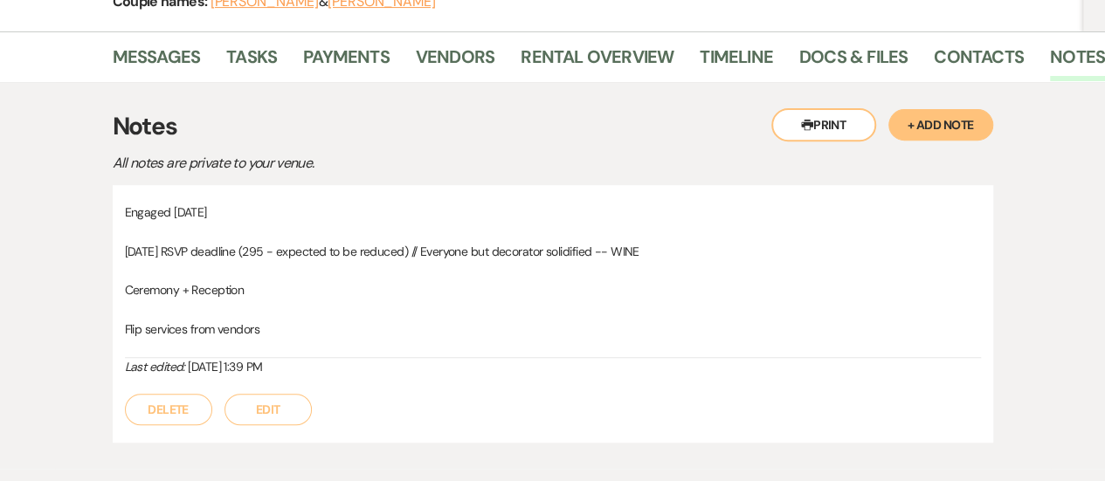
scroll to position [0, 0]
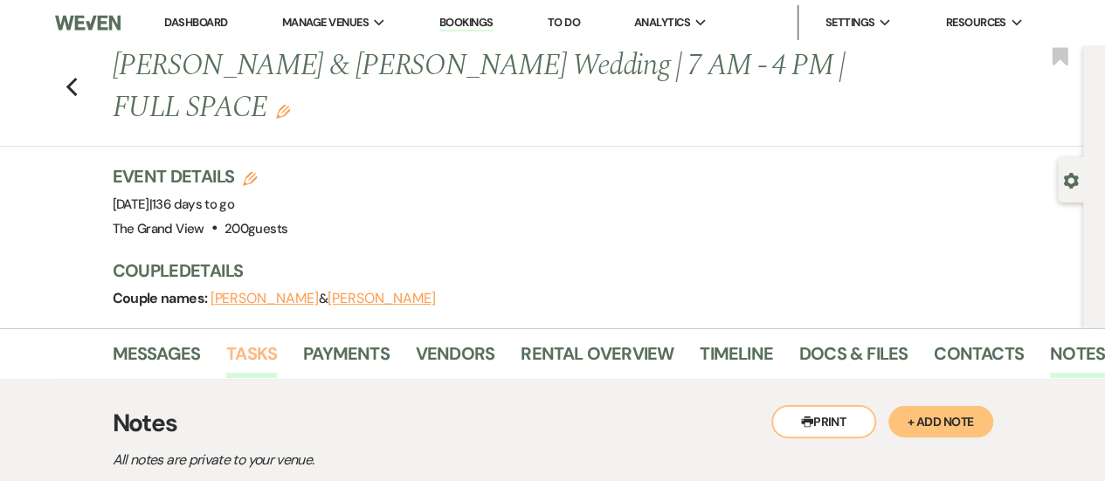
click at [232, 340] on link "Tasks" at bounding box center [251, 359] width 51 height 38
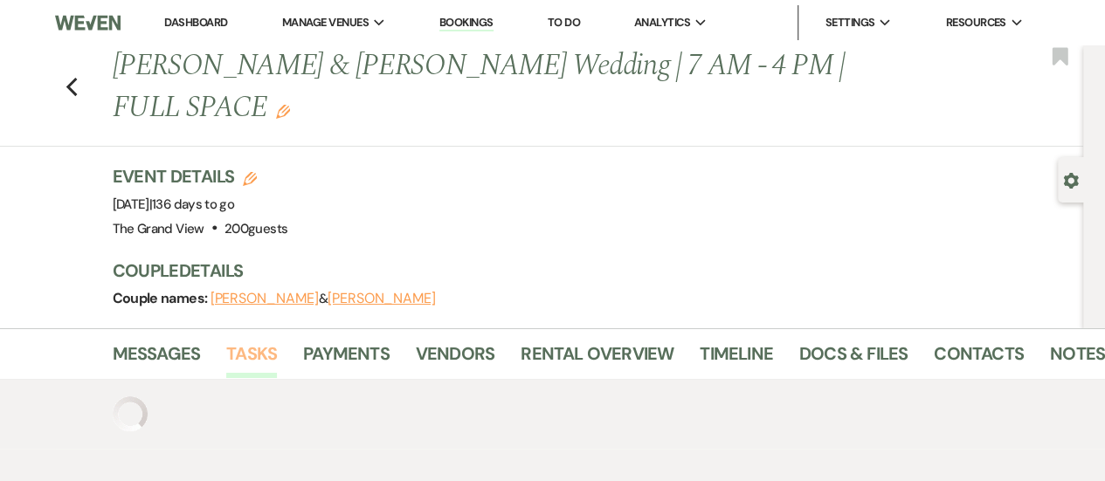
scroll to position [38, 0]
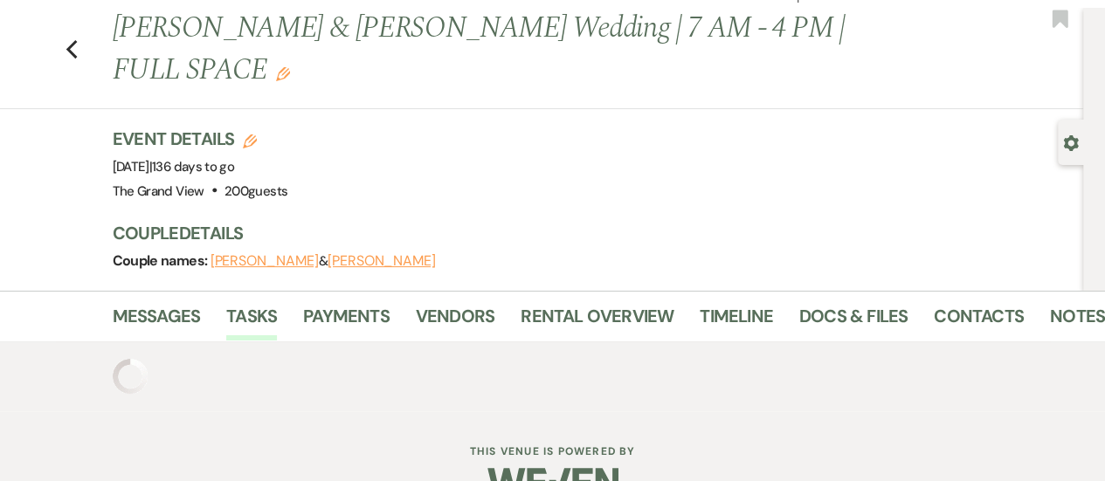
click at [982, 291] on div "Messages Tasks Payments Vendors Rental Overview Timeline Docs & Files Contacts …" at bounding box center [552, 316] width 1105 height 51
click at [979, 302] on link "Contacts" at bounding box center [979, 321] width 90 height 38
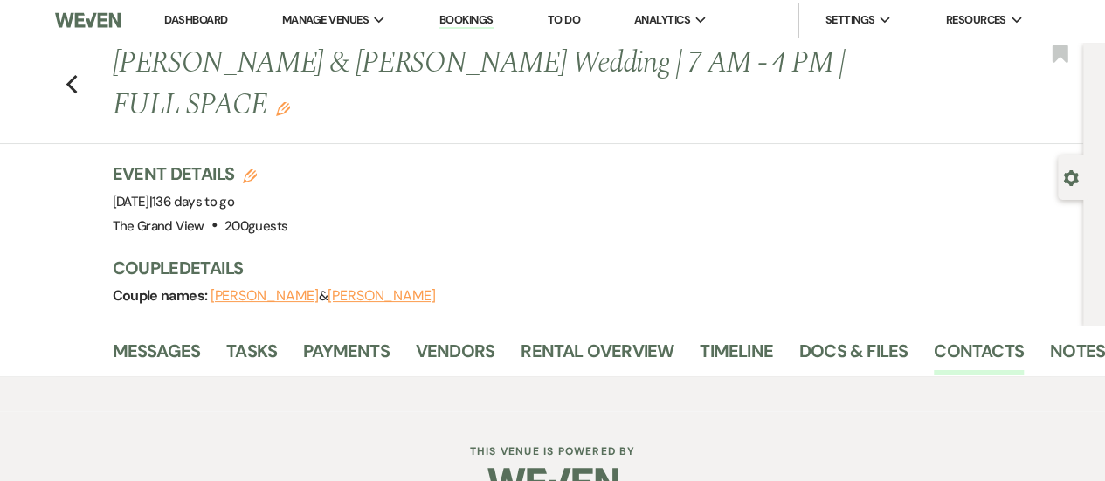
click at [1066, 177] on use "button" at bounding box center [1070, 178] width 15 height 16
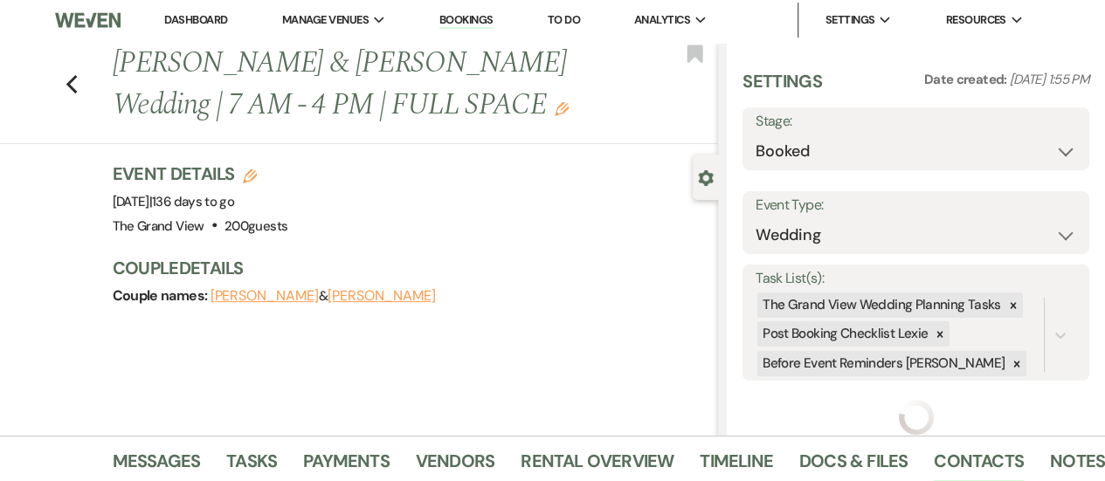
scroll to position [67, 0]
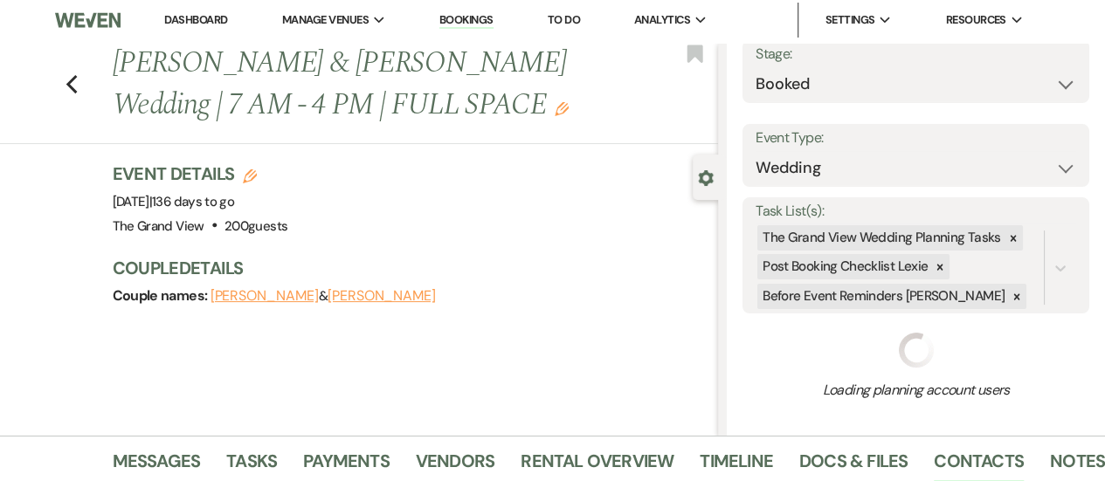
select select "5"
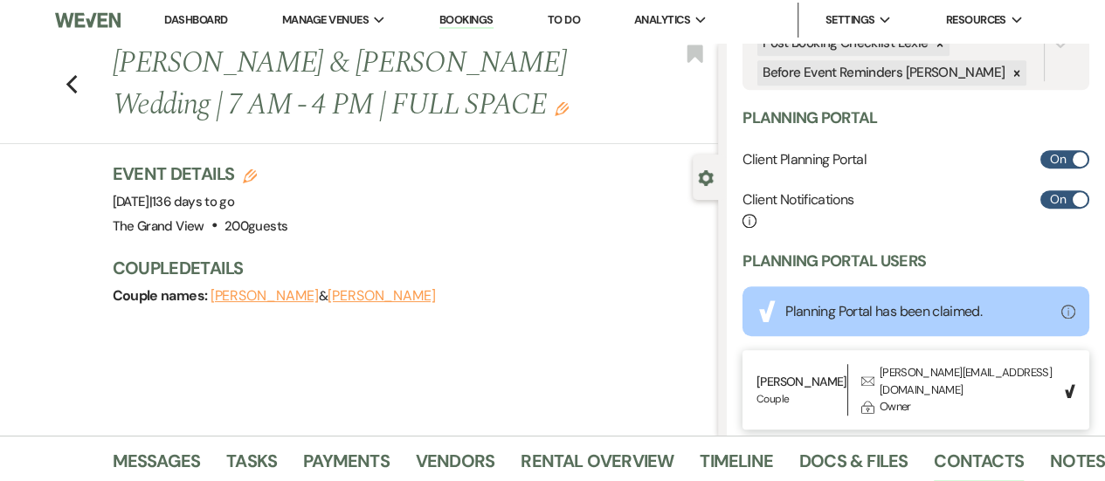
scroll to position [550, 0]
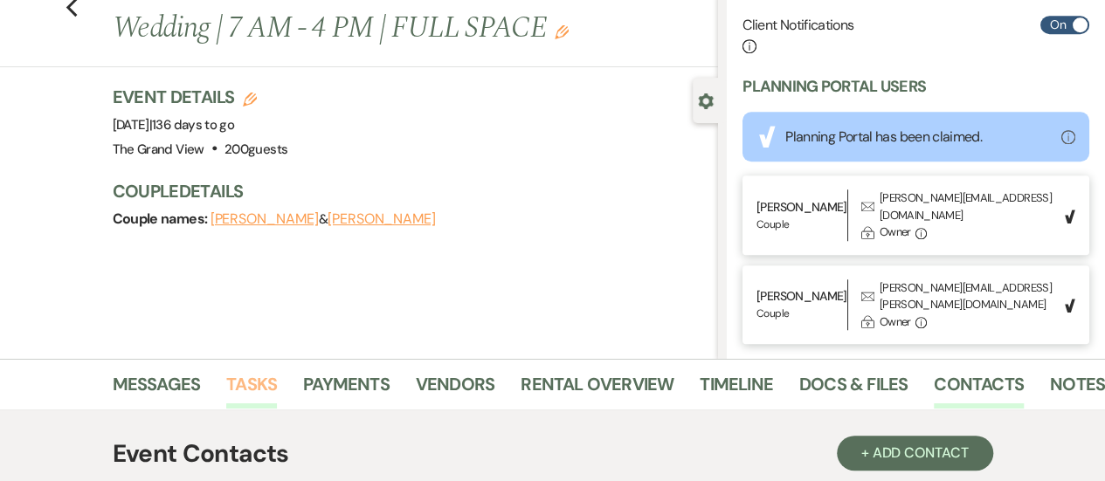
click at [235, 373] on link "Tasks" at bounding box center [251, 389] width 51 height 38
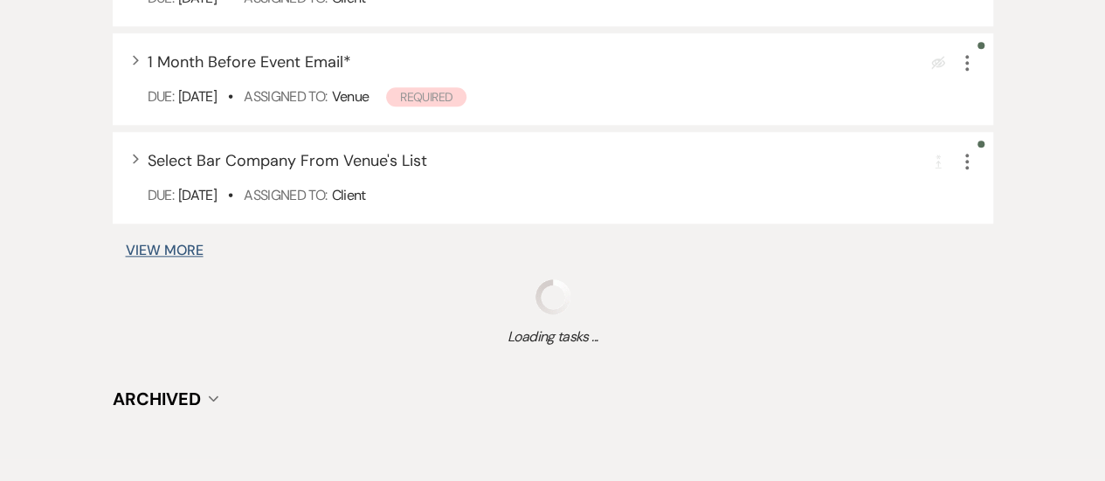
scroll to position [945, 0]
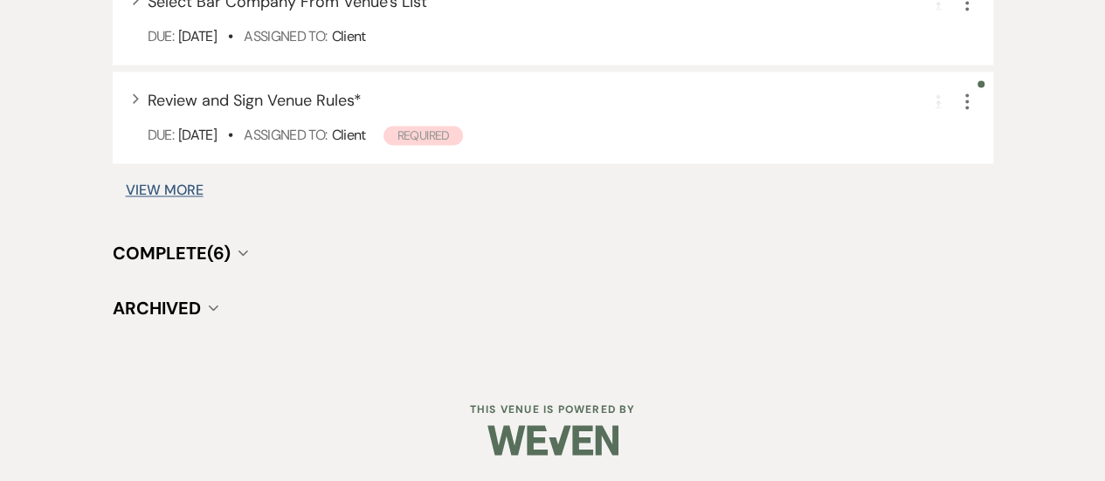
click at [167, 191] on button "View More" at bounding box center [165, 190] width 78 height 14
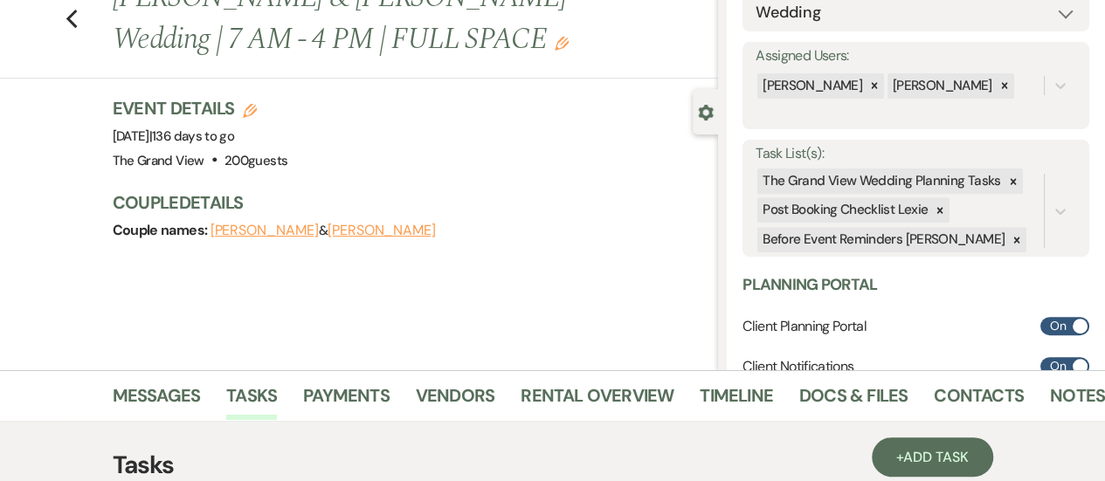
scroll to position [51, 0]
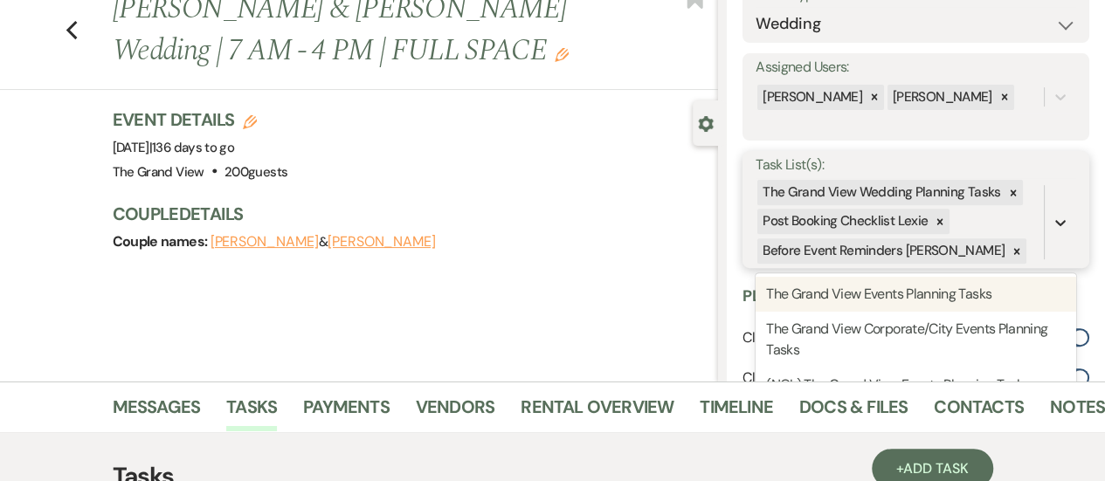
click at [1052, 228] on icon at bounding box center [1060, 222] width 17 height 17
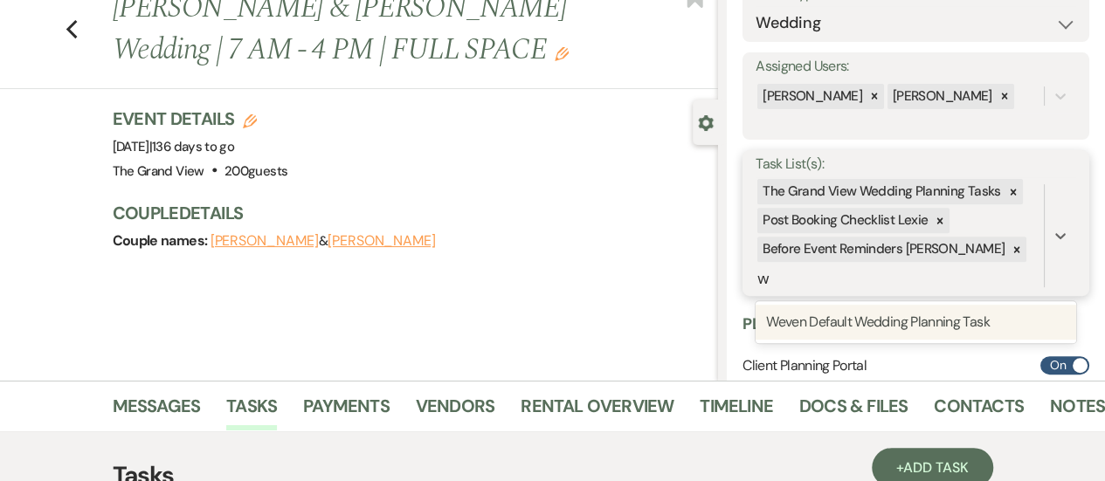
type input "we"
click at [982, 305] on div "Weven Default Wedding Planning Task" at bounding box center [916, 322] width 321 height 35
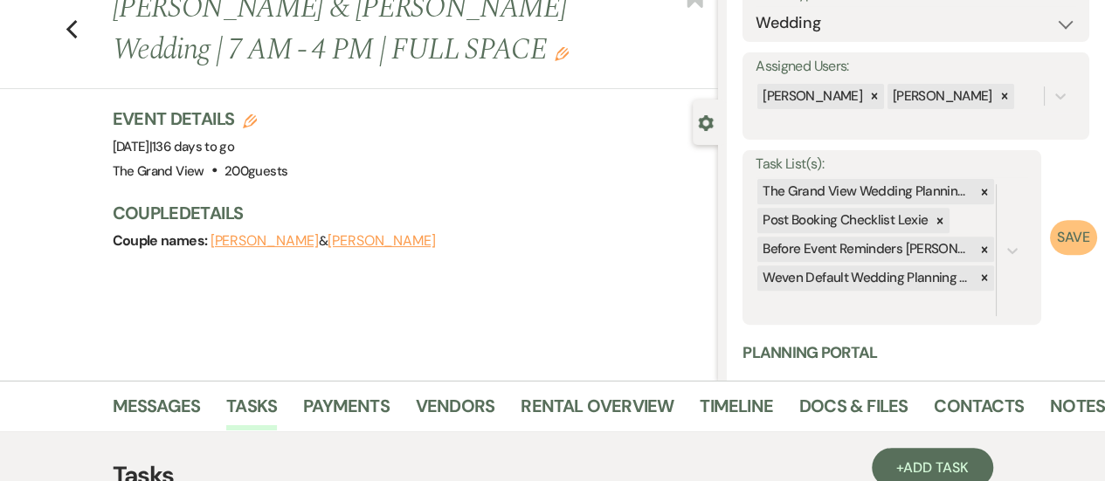
click at [1072, 235] on button "Save" at bounding box center [1073, 237] width 47 height 35
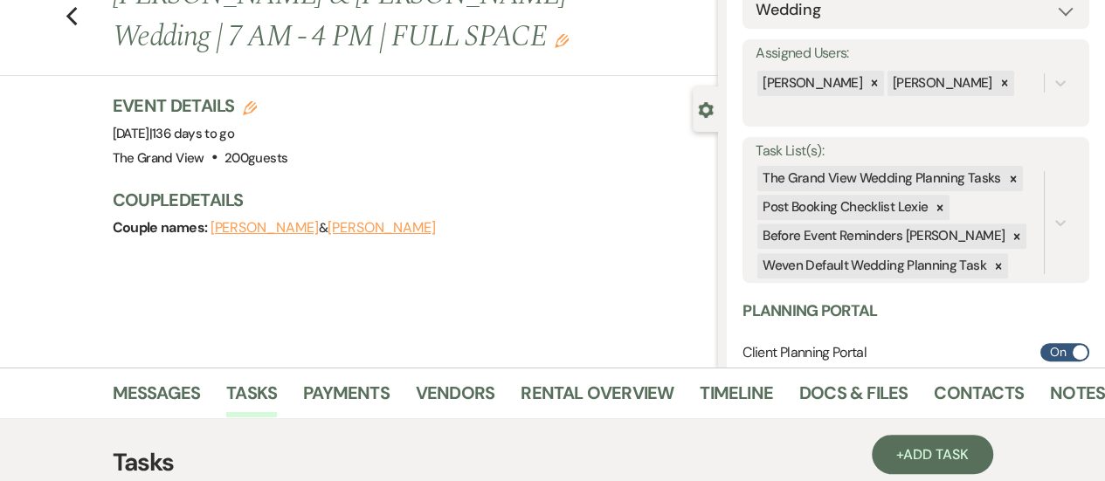
scroll to position [272, 0]
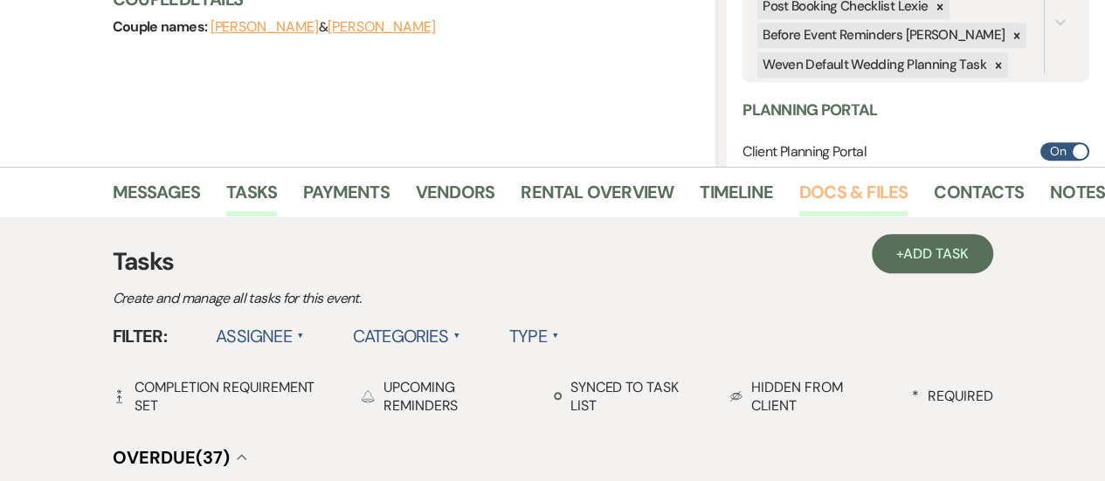
click at [836, 195] on link "Docs & Files" at bounding box center [854, 197] width 108 height 38
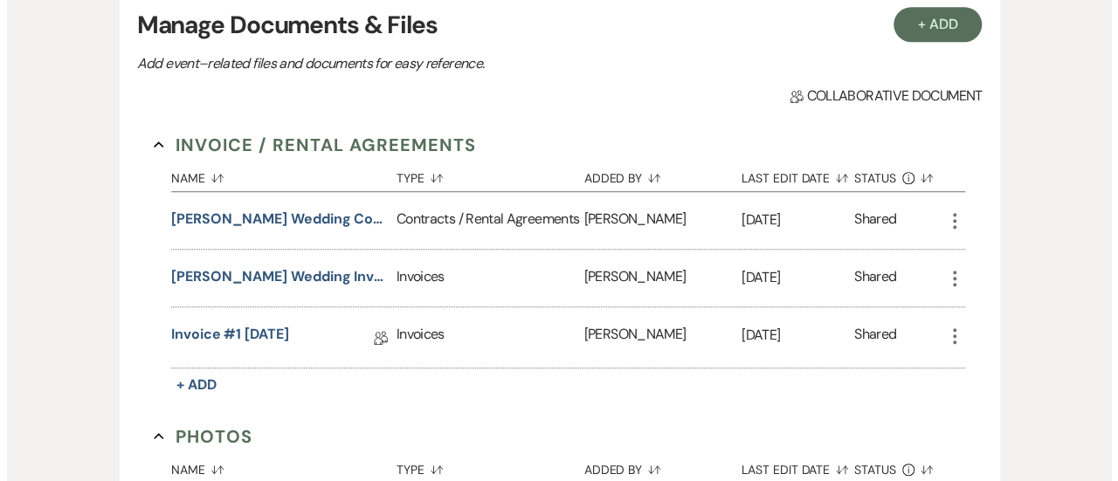
scroll to position [527, 0]
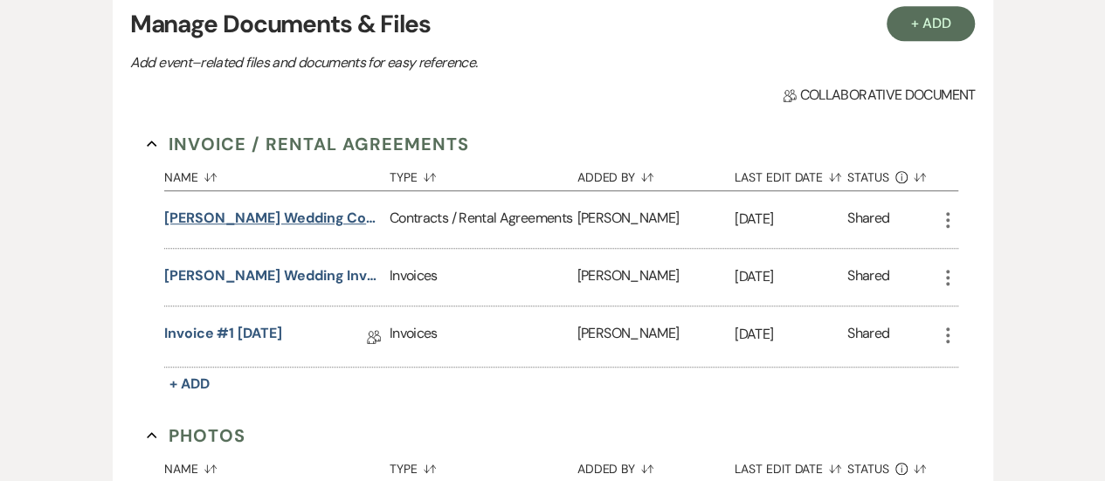
click at [327, 225] on button "Shana Robinson Wedding Contract 2-6-26" at bounding box center [273, 218] width 218 height 21
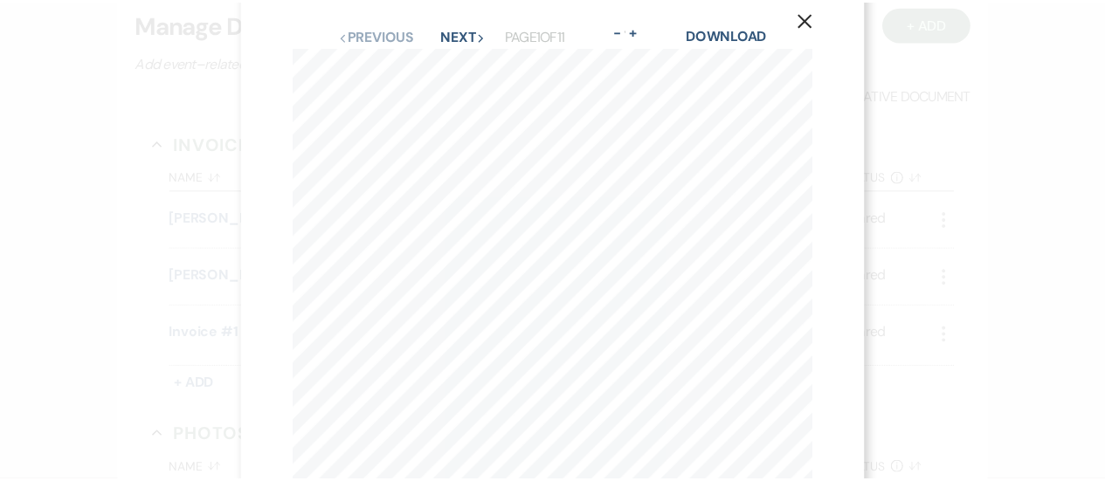
scroll to position [0, 0]
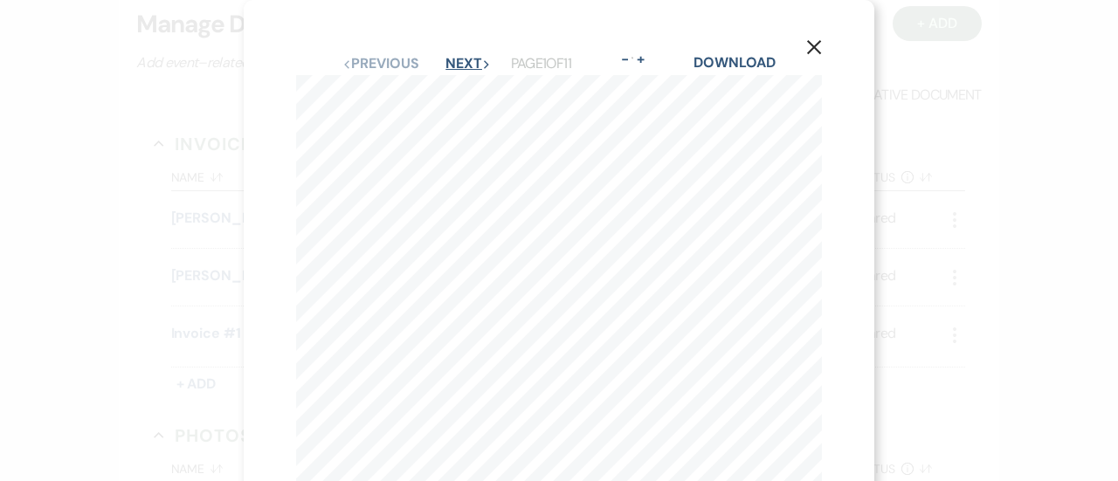
click at [463, 66] on button "Next Next" at bounding box center [468, 64] width 45 height 14
click at [448, 60] on button "Next Next" at bounding box center [467, 64] width 45 height 14
click at [814, 48] on use "button" at bounding box center [814, 47] width 14 height 14
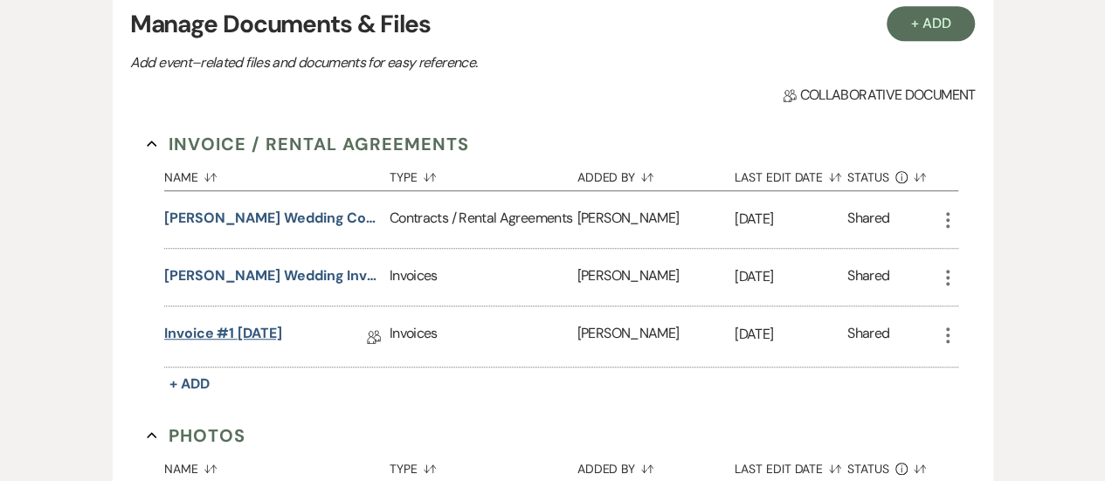
click at [244, 323] on link "Invoice #1 3-26-2025" at bounding box center [223, 336] width 118 height 27
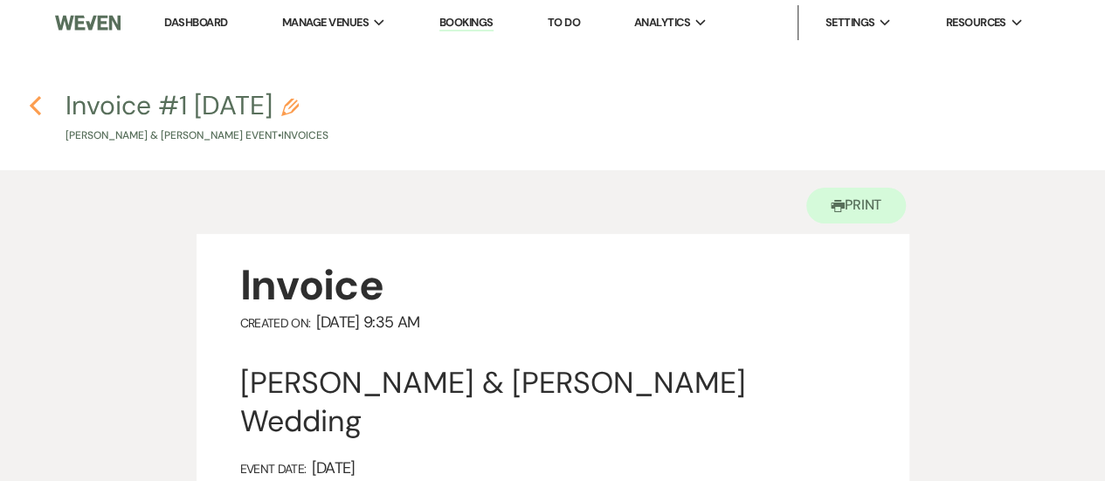
click at [35, 104] on icon "Previous" at bounding box center [35, 105] width 13 height 21
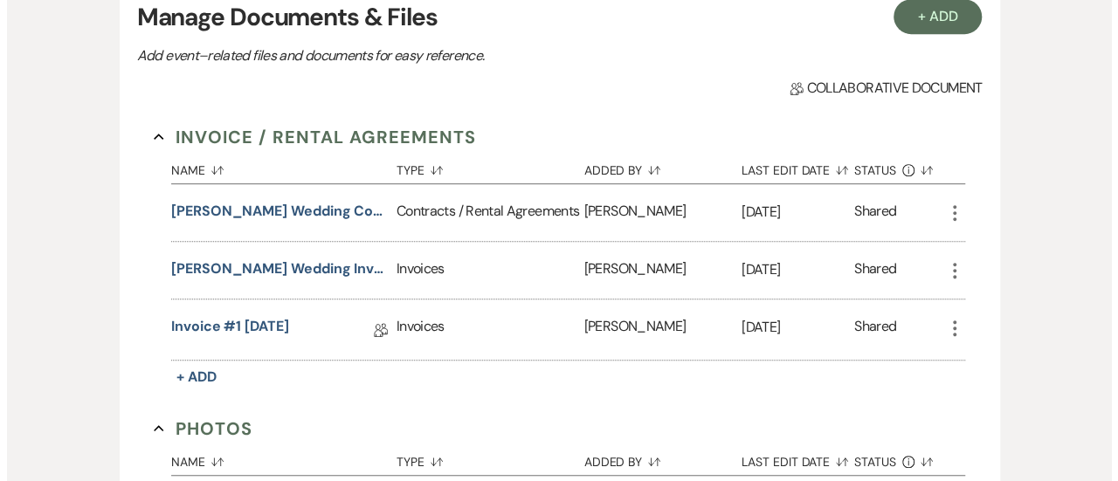
scroll to position [421, 0]
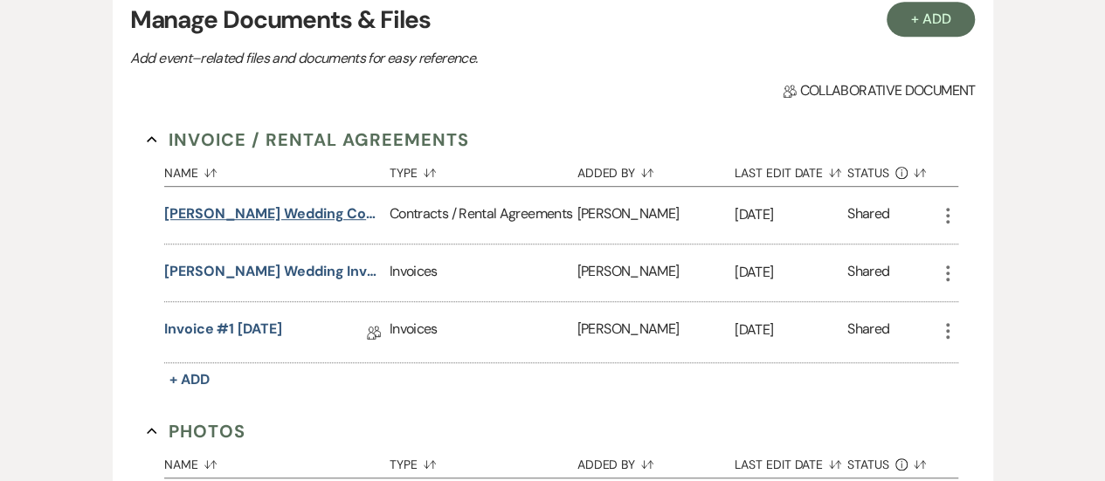
click at [339, 204] on button "Shana Robinson Wedding Contract 2-6-26" at bounding box center [273, 214] width 218 height 21
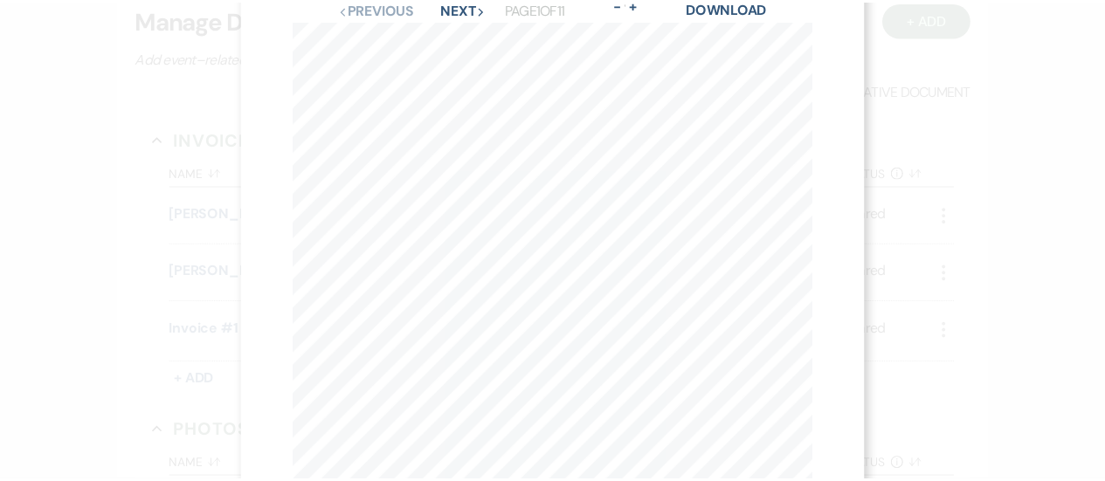
scroll to position [0, 0]
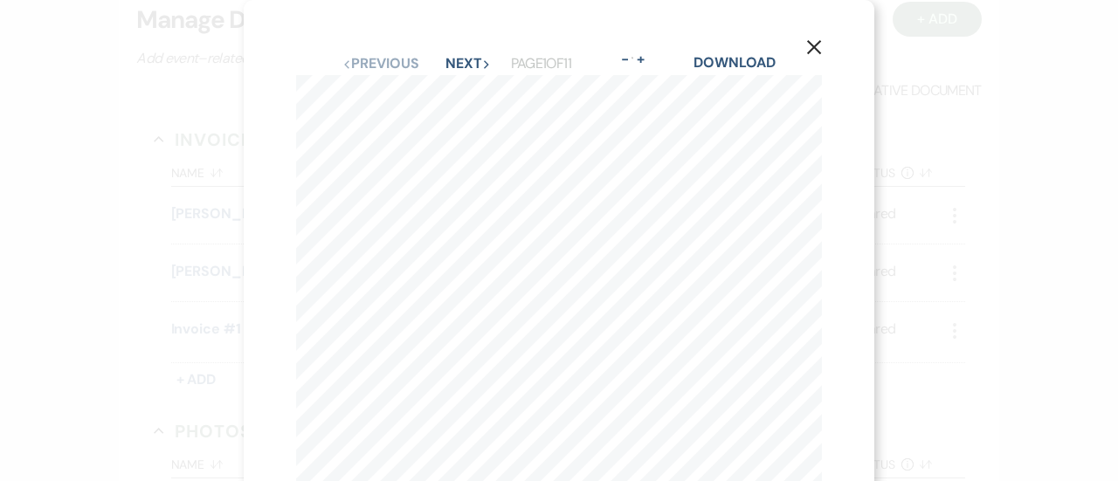
click at [817, 49] on icon "X" at bounding box center [815, 47] width 16 height 16
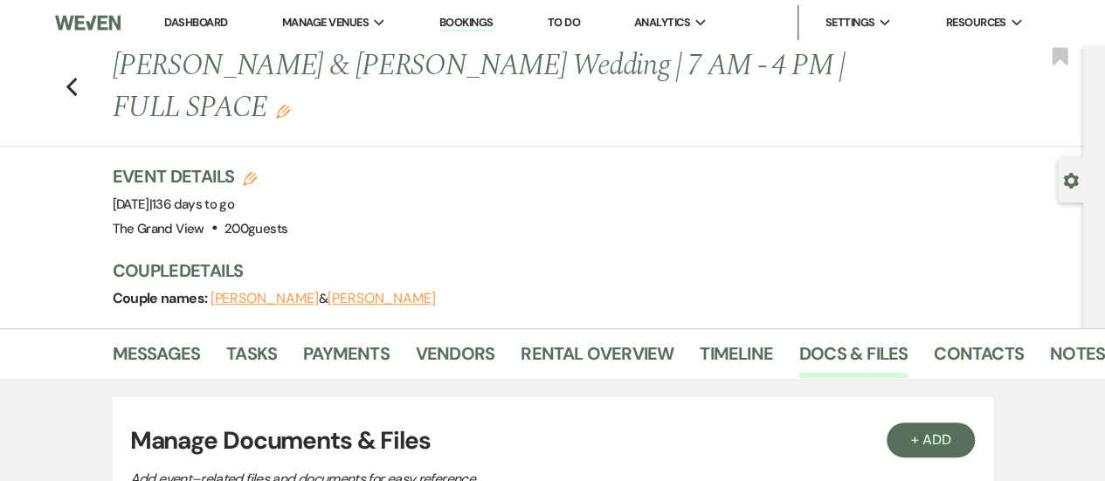
click at [792, 59] on h1 "Robinson & Elkins's Wedding | 7 AM - 4 PM | FULL SPACE Edit" at bounding box center [498, 86] width 770 height 83
click at [795, 70] on h1 "Robinson & Elkins's Wedding | 7 AM - 4 PM | FULL SPACE Edit" at bounding box center [498, 86] width 770 height 83
click at [290, 105] on use "button" at bounding box center [283, 112] width 14 height 14
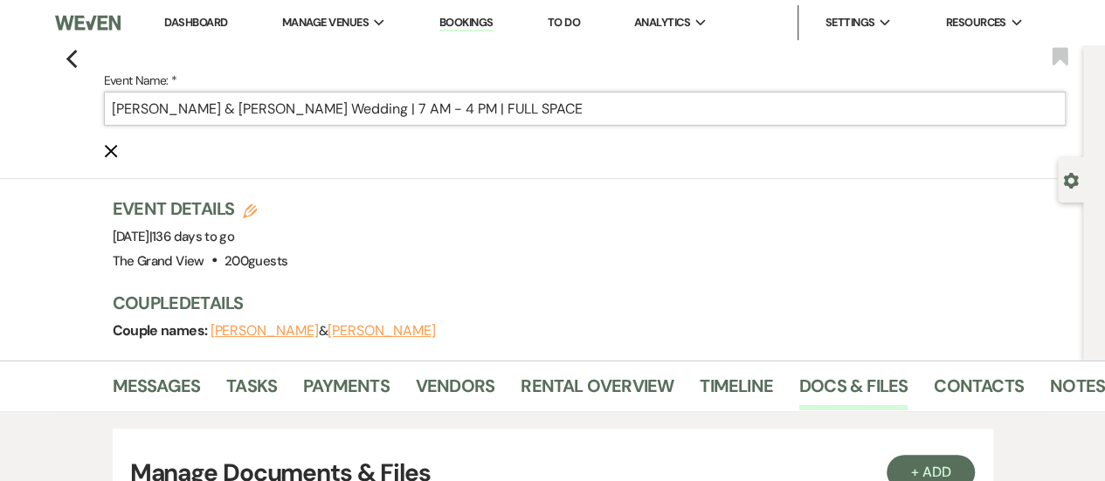
click at [323, 111] on input "[PERSON_NAME] & [PERSON_NAME] Wedding | 7 AM - 4 PM | FULL SPACE" at bounding box center [585, 109] width 963 height 34
click at [313, 117] on input "[PERSON_NAME] & [PERSON_NAME] Wedding | 7 AM - 4 PM | FULL SPACE" at bounding box center [585, 109] width 963 height 34
click at [320, 107] on input "[PERSON_NAME] & [PERSON_NAME] Wedding | 7 AM - 4 PM | FULL SPACE" at bounding box center [585, 109] width 963 height 34
click at [389, 107] on input "[PERSON_NAME] & [PERSON_NAME] Wedding | 7 AM - 4 PM | FULL SPACE" at bounding box center [585, 109] width 963 height 34
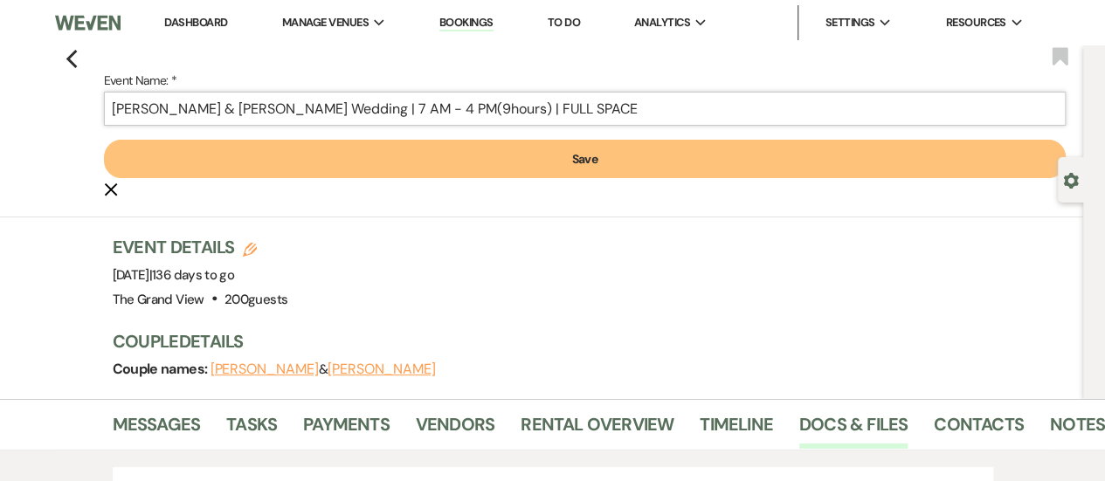
type input "Robinson & Elkins's Wedding | 7 AM - 4 PM(9hours) | FULL SPACE"
click at [459, 158] on button "Save" at bounding box center [585, 159] width 963 height 38
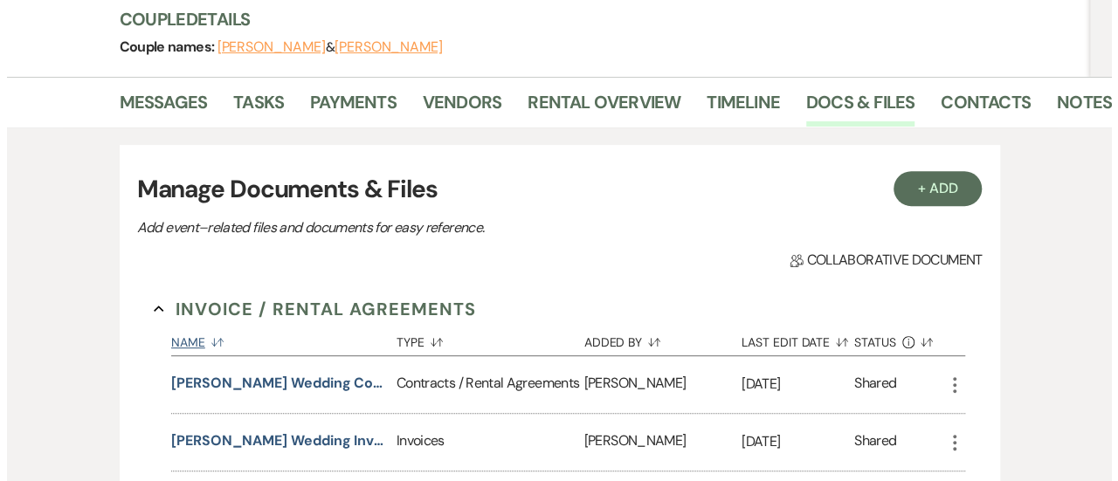
scroll to position [254, 0]
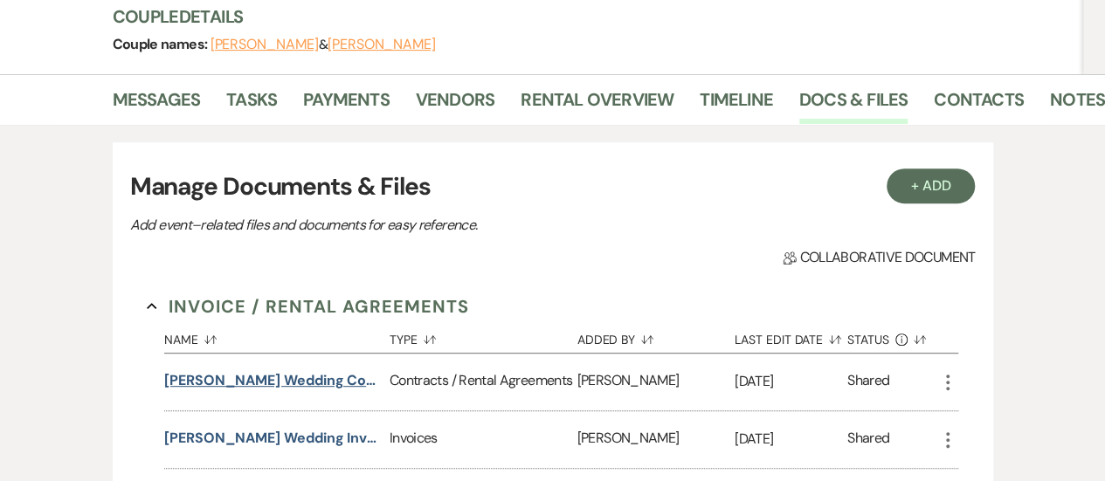
click at [295, 370] on button "Shana Robinson Wedding Contract 2-6-26" at bounding box center [273, 380] width 218 height 21
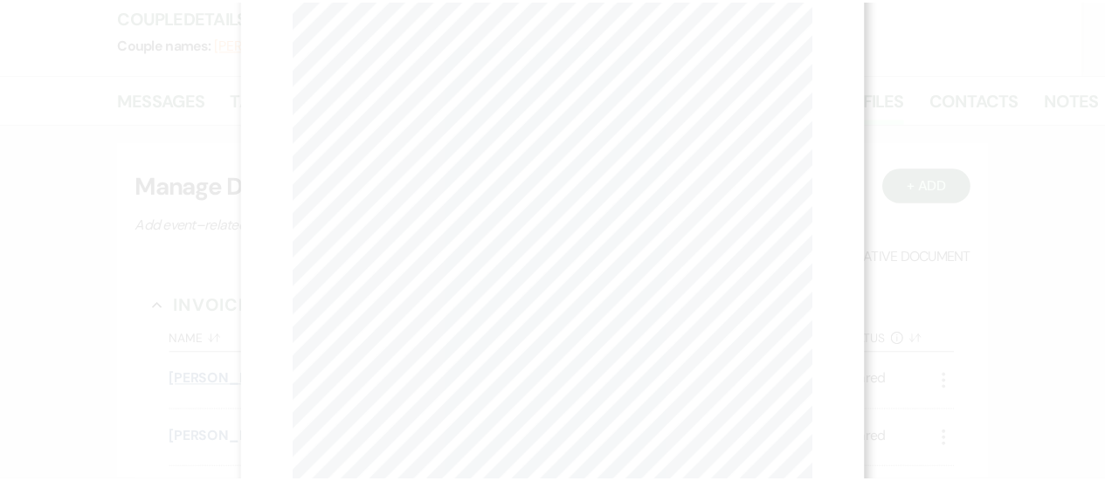
scroll to position [0, 0]
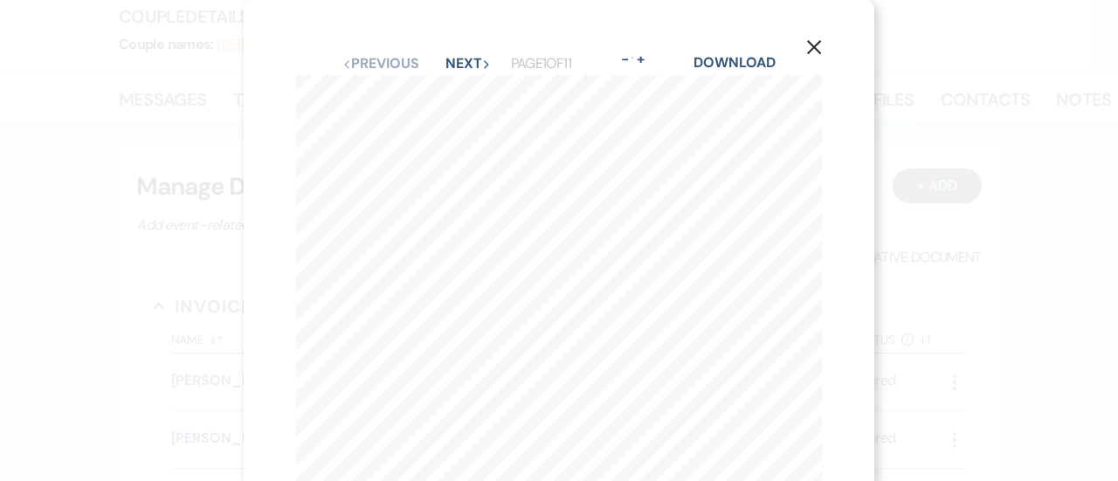
click at [811, 48] on icon "X" at bounding box center [815, 47] width 16 height 16
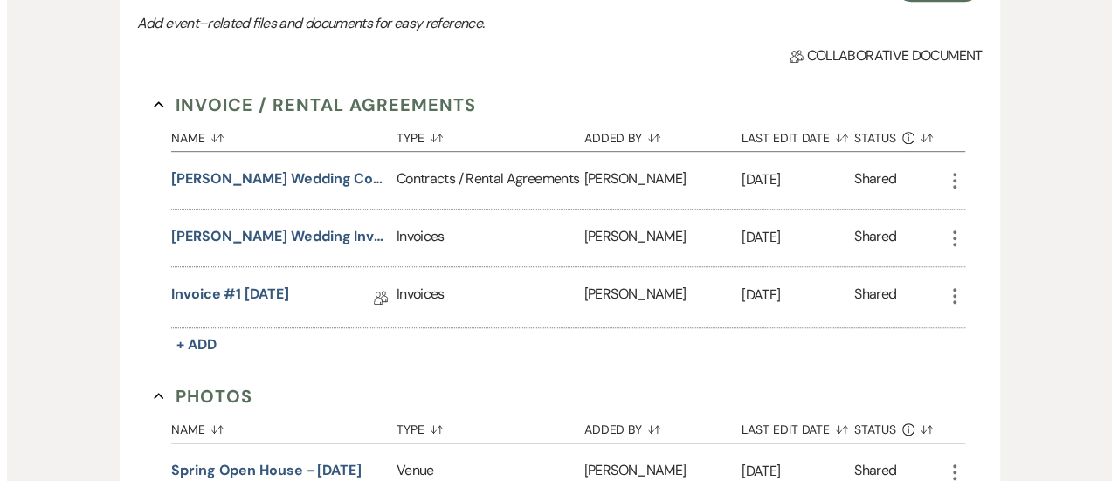
scroll to position [457, 0]
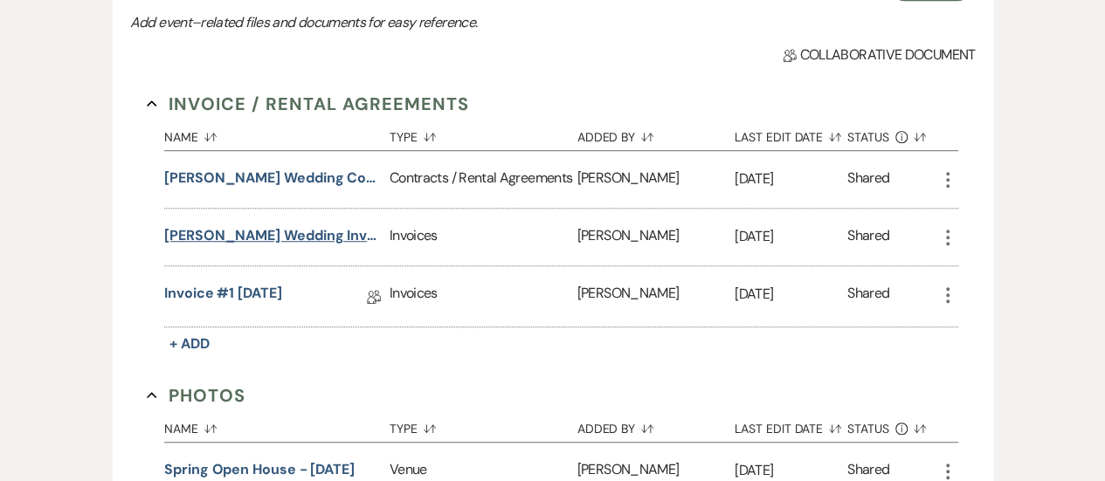
click at [267, 225] on button "Shana Robinson Wedding Invoice 2-6-26" at bounding box center [273, 235] width 218 height 21
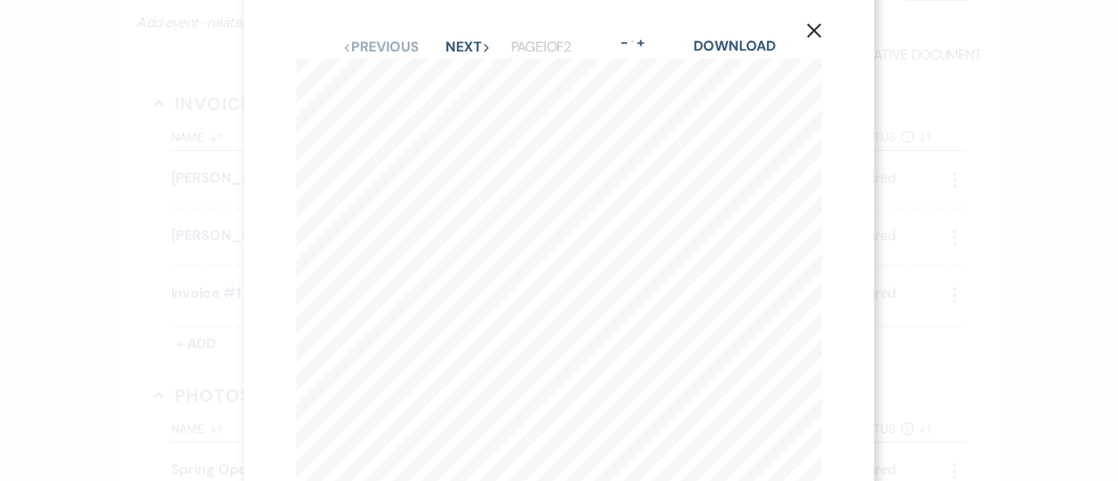
scroll to position [0, 0]
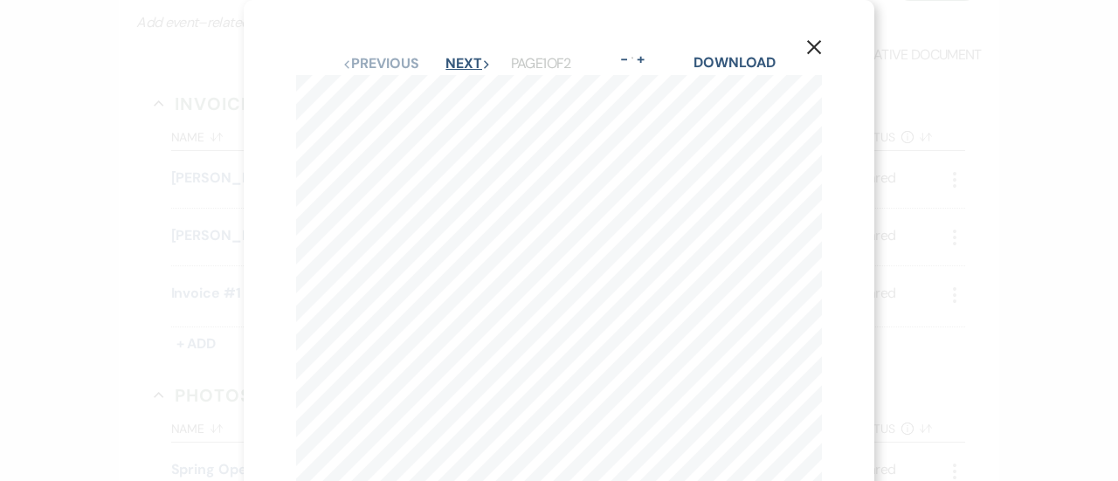
click at [454, 59] on button "Next Next" at bounding box center [468, 64] width 45 height 14
click at [813, 48] on use "button" at bounding box center [814, 47] width 14 height 14
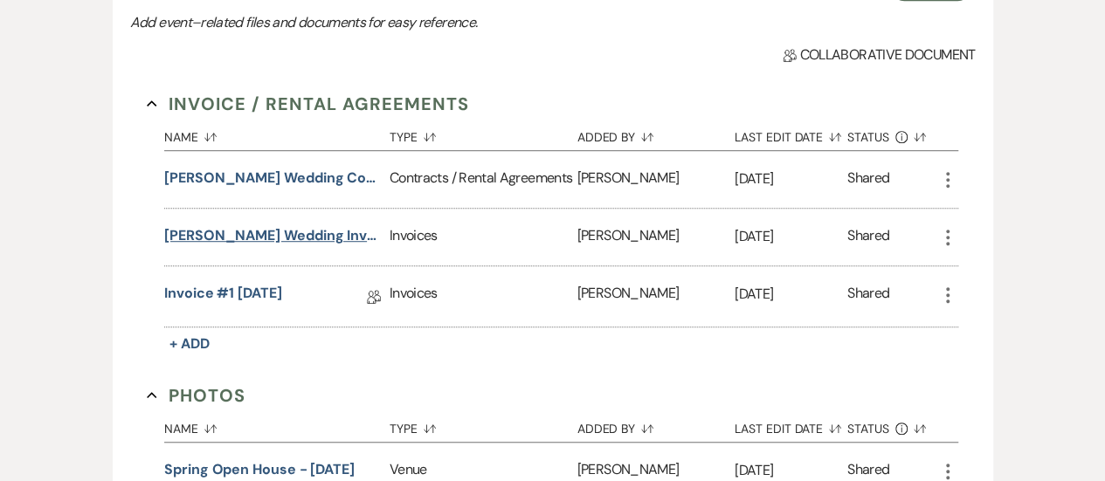
click at [301, 225] on button "Shana Robinson Wedding Invoice 2-6-26" at bounding box center [273, 235] width 218 height 21
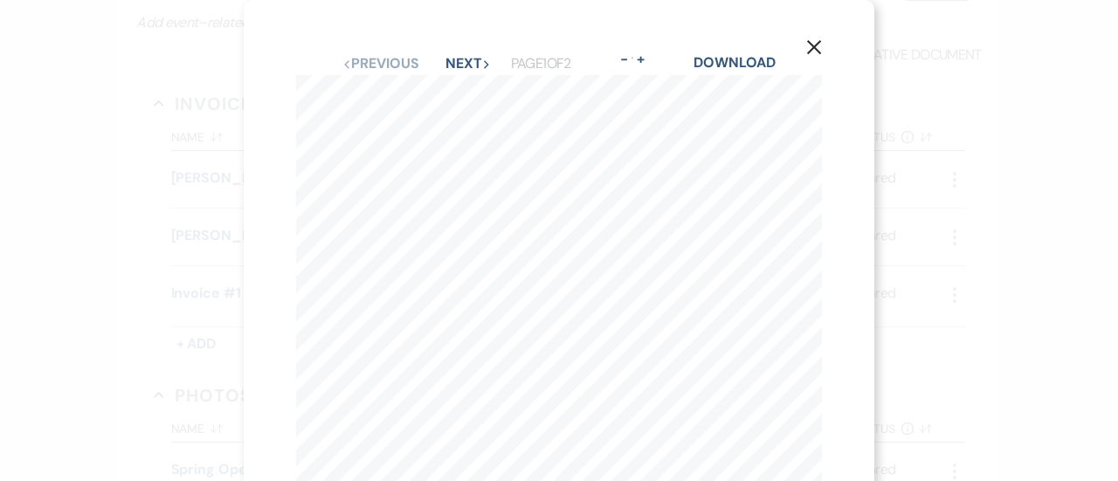
click at [811, 41] on icon "X" at bounding box center [815, 47] width 16 height 16
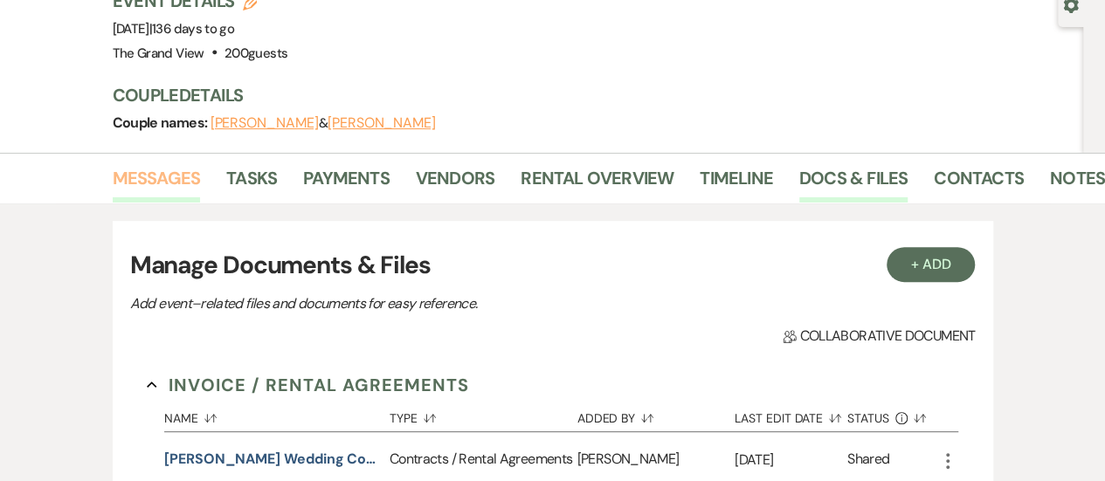
click at [155, 164] on link "Messages" at bounding box center [157, 183] width 88 height 38
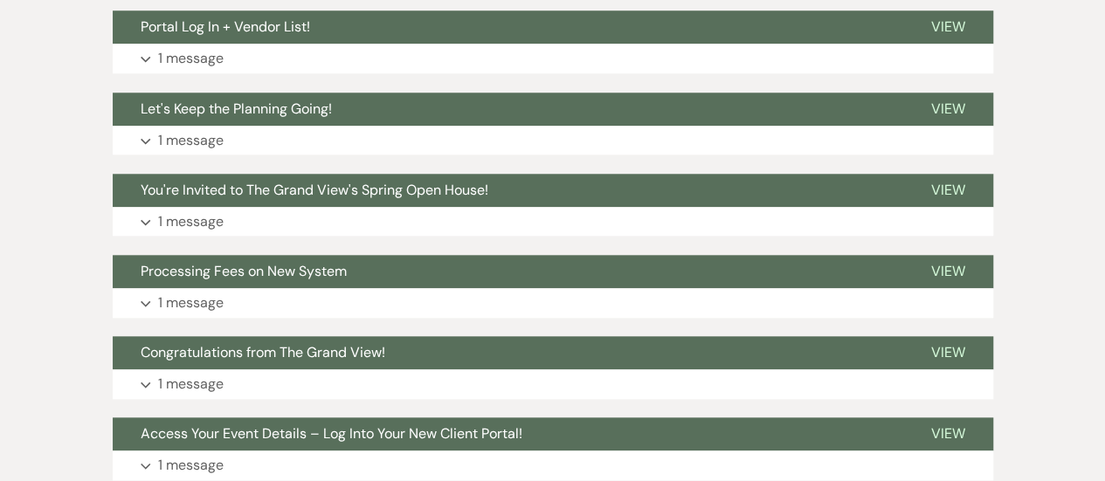
scroll to position [869, 0]
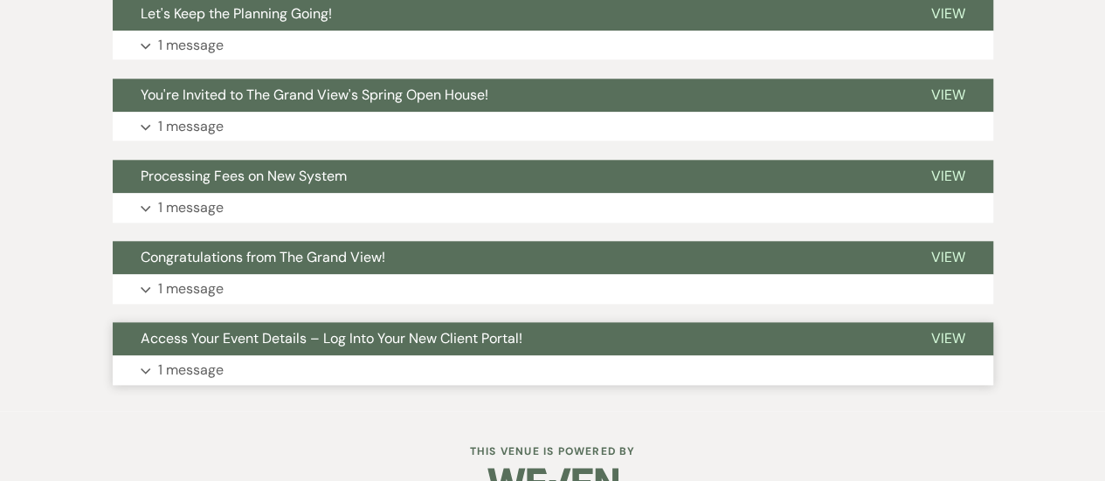
click at [204, 359] on p "1 message" at bounding box center [191, 370] width 66 height 23
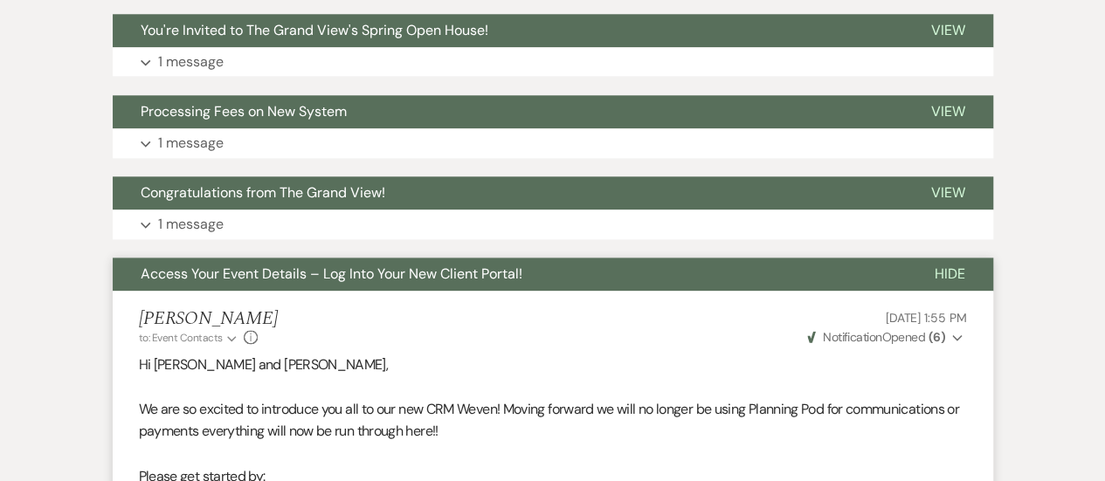
scroll to position [933, 0]
click at [214, 213] on p "1 message" at bounding box center [191, 224] width 66 height 23
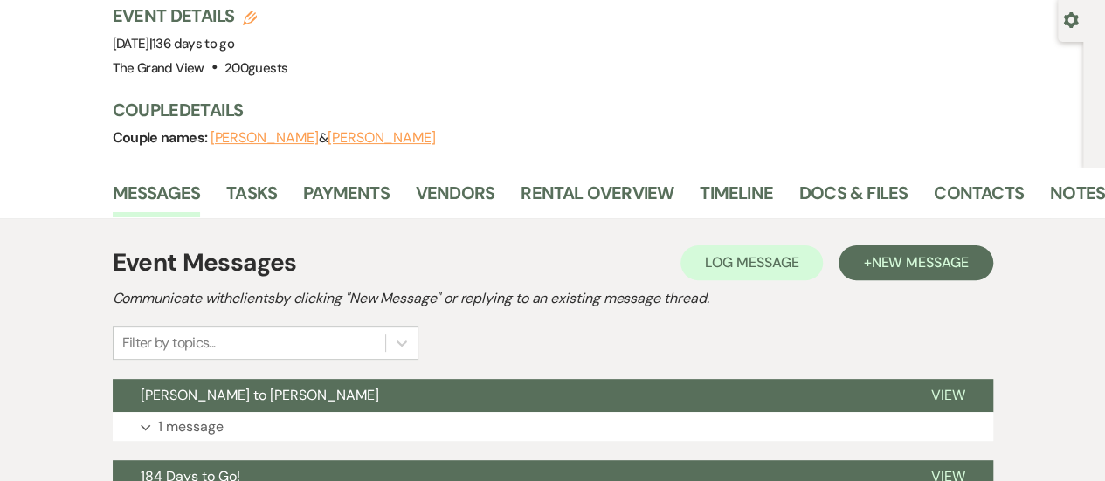
scroll to position [143, 0]
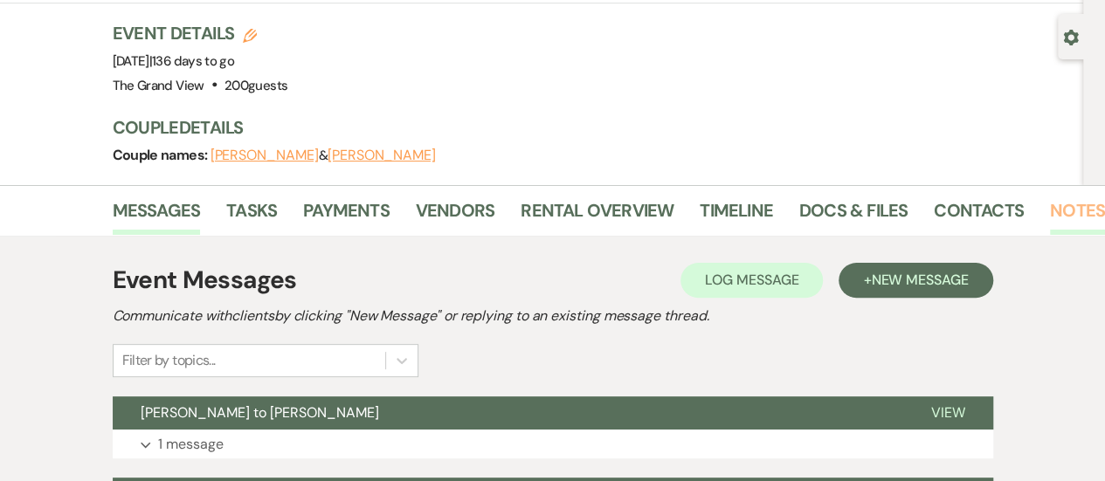
click at [1069, 197] on link "Notes" at bounding box center [1077, 216] width 55 height 38
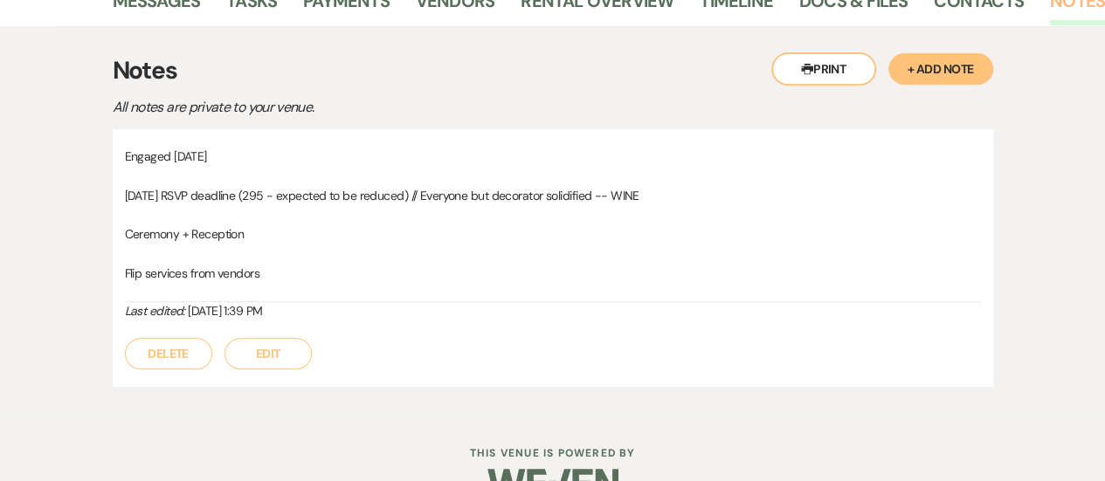
scroll to position [353, 0]
